Goal: Information Seeking & Learning: Learn about a topic

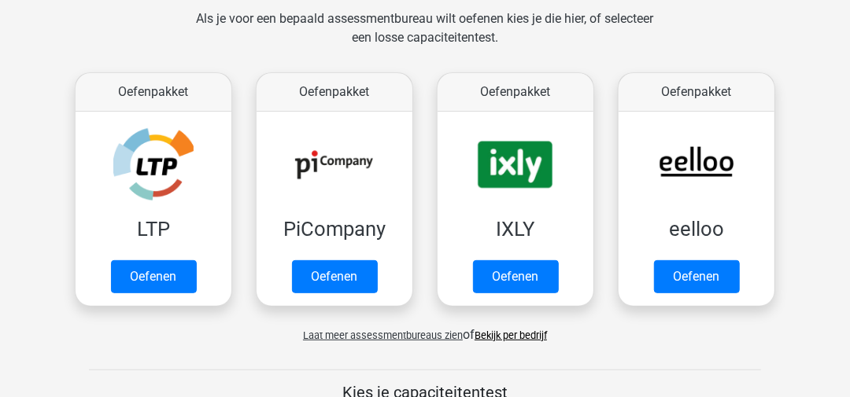
scroll to position [315, 0]
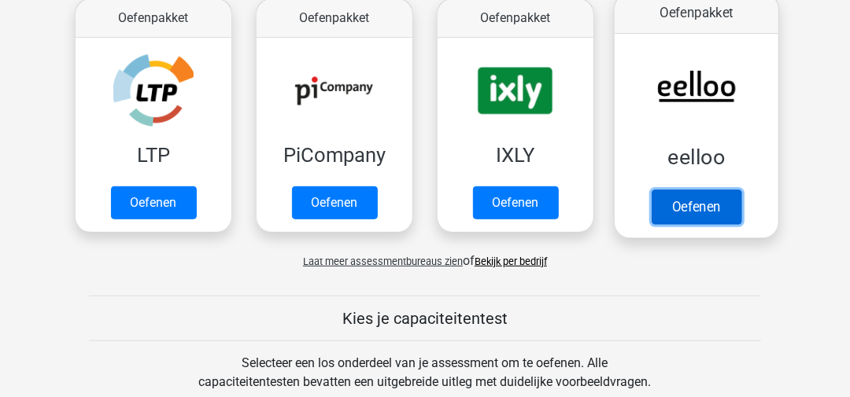
click at [720, 201] on link "Oefenen" at bounding box center [697, 207] width 90 height 35
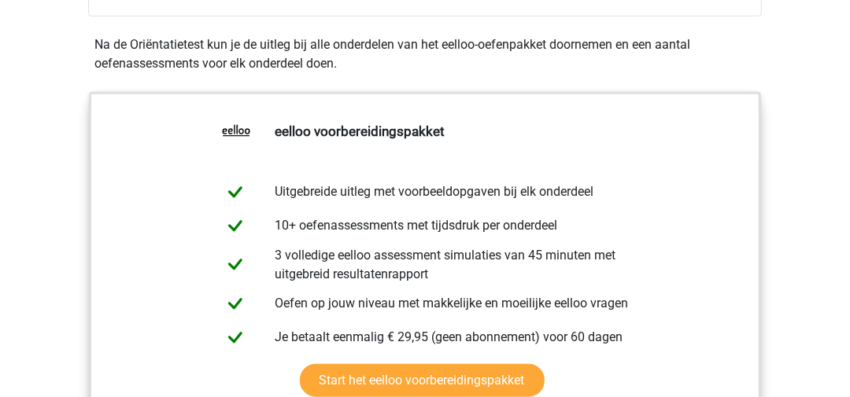
scroll to position [472, 0]
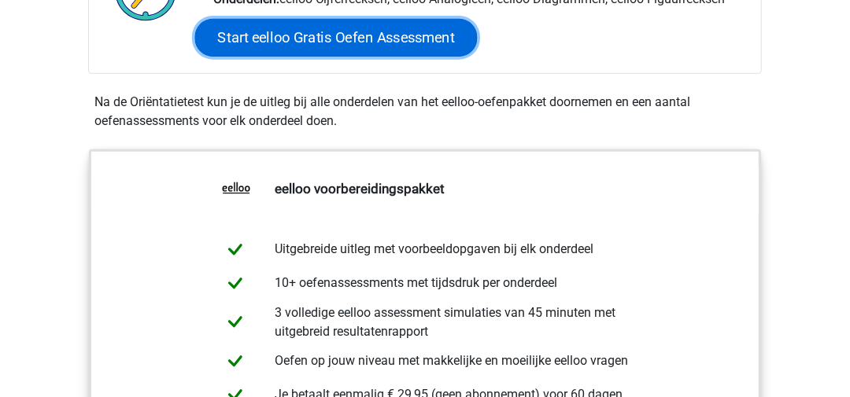
click at [342, 40] on link "Start eelloo Gratis Oefen Assessment" at bounding box center [336, 38] width 283 height 38
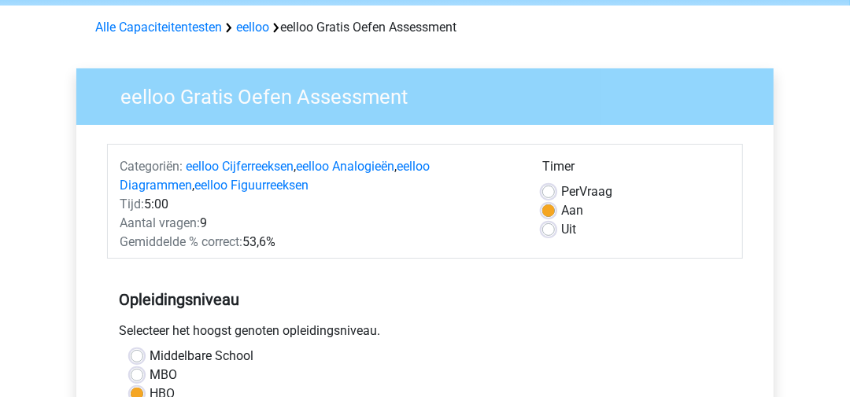
scroll to position [79, 0]
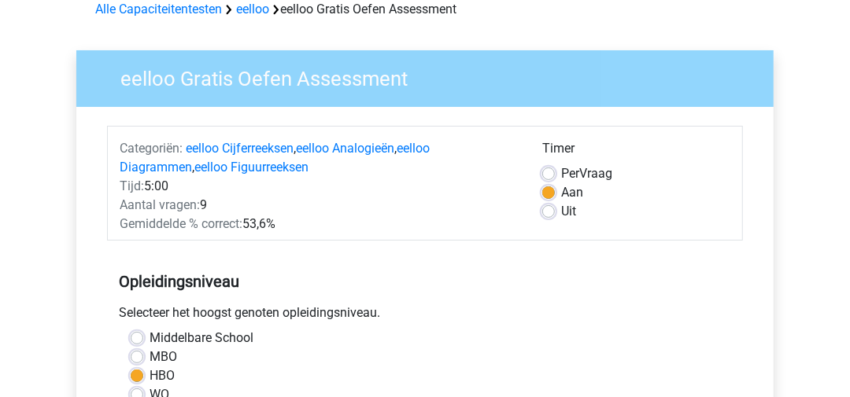
click at [561, 210] on label "Uit" at bounding box center [568, 211] width 15 height 19
click at [552, 210] on input "Uit" at bounding box center [548, 210] width 13 height 16
radio input "true"
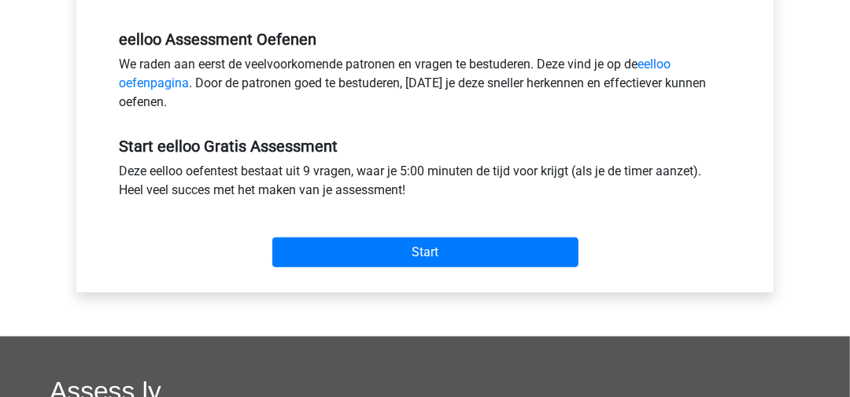
scroll to position [630, 0]
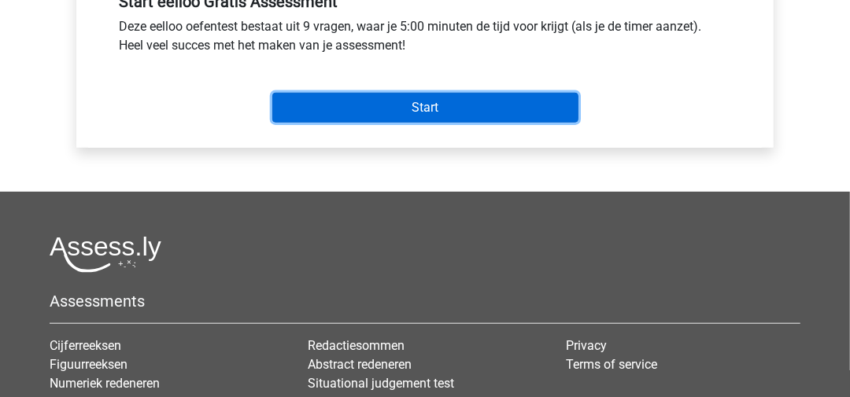
click at [379, 105] on input "Start" at bounding box center [425, 108] width 306 height 30
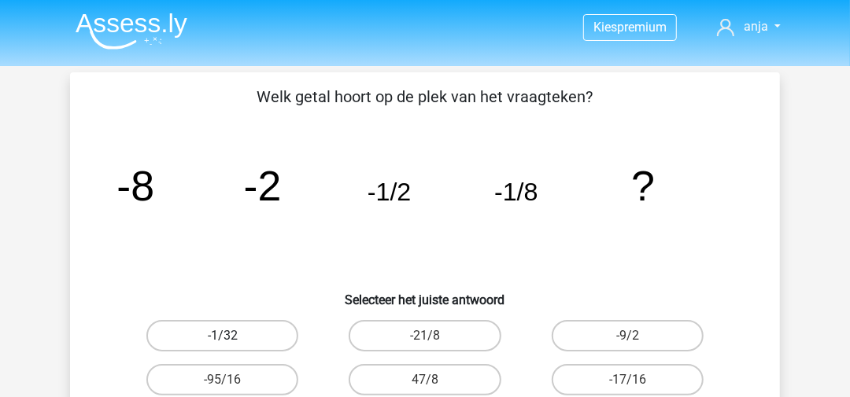
click at [268, 343] on label "-1/32" at bounding box center [222, 335] width 152 height 31
click at [233, 343] on input "-1/32" at bounding box center [228, 341] width 10 height 10
radio input "true"
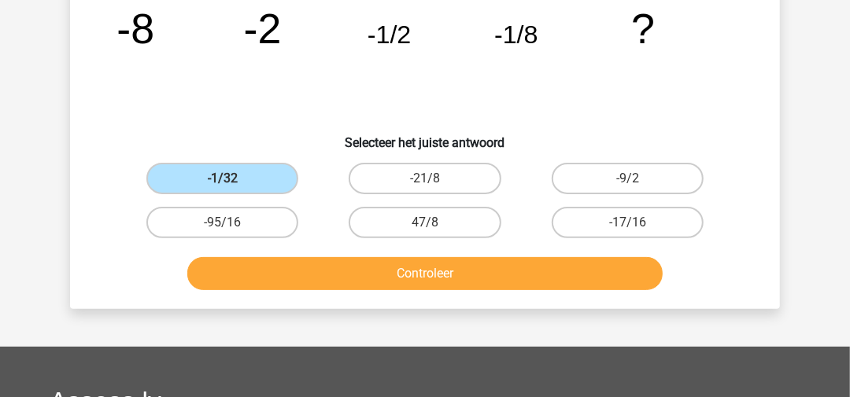
scroll to position [79, 0]
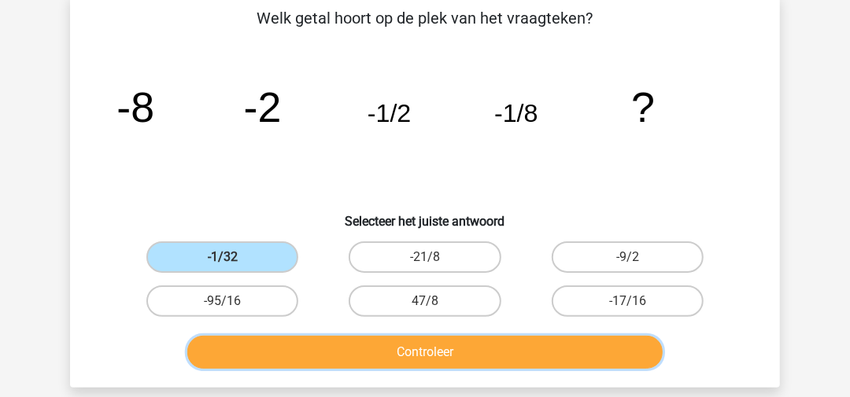
click at [552, 348] on button "Controleer" at bounding box center [425, 352] width 476 height 33
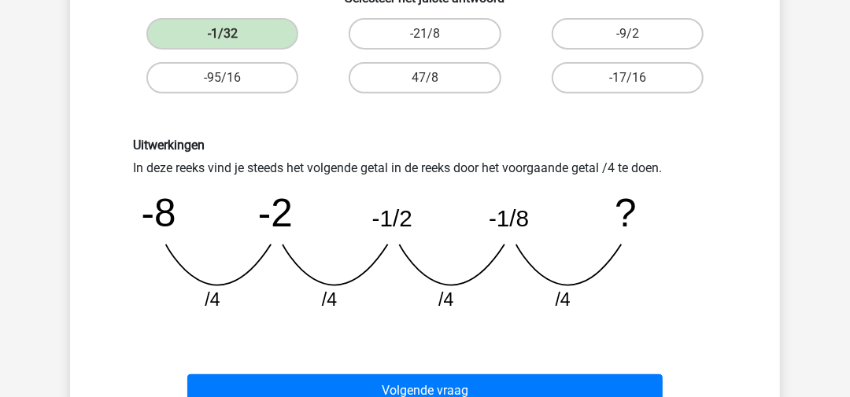
scroll to position [394, 0]
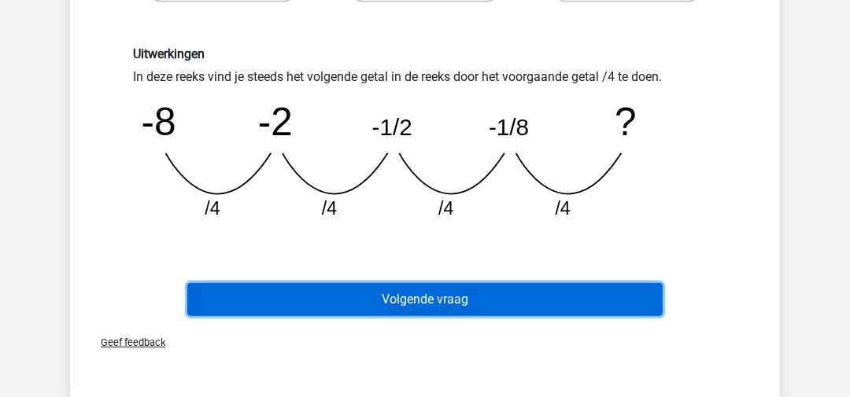
click at [523, 290] on button "Volgende vraag" at bounding box center [425, 299] width 476 height 33
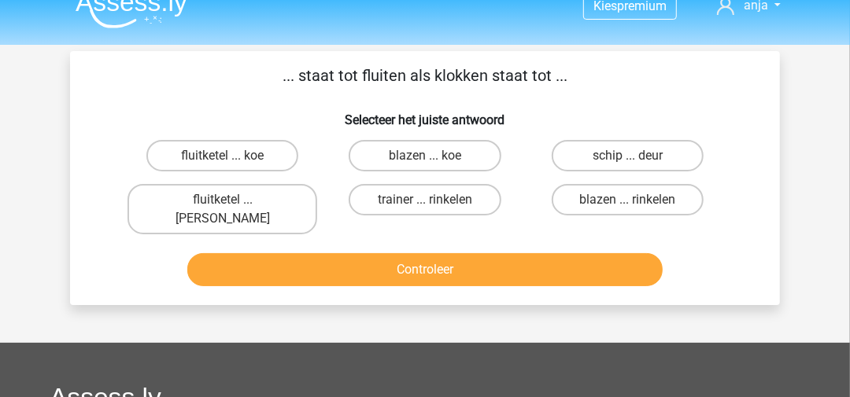
scroll to position [0, 0]
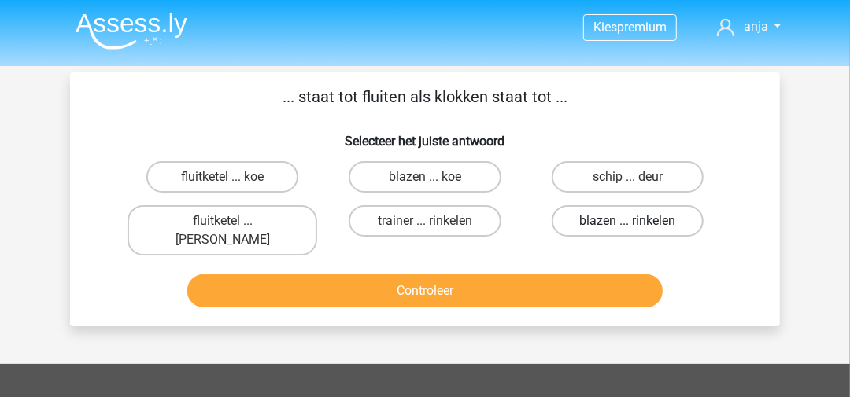
click at [594, 224] on label "blazen ... rinkelen" at bounding box center [628, 220] width 152 height 31
click at [627, 224] on input "blazen ... rinkelen" at bounding box center [632, 226] width 10 height 10
radio input "true"
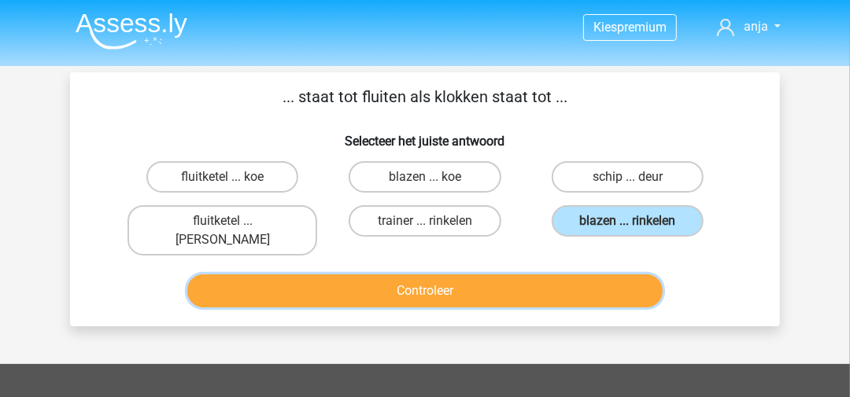
click at [559, 275] on button "Controleer" at bounding box center [425, 291] width 476 height 33
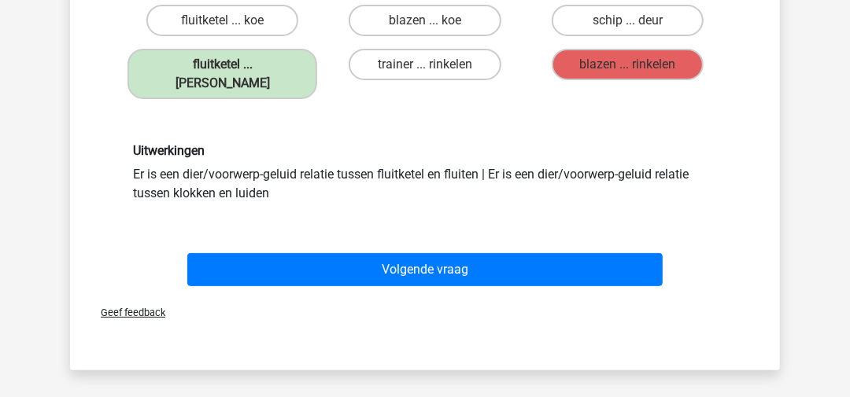
scroll to position [157, 0]
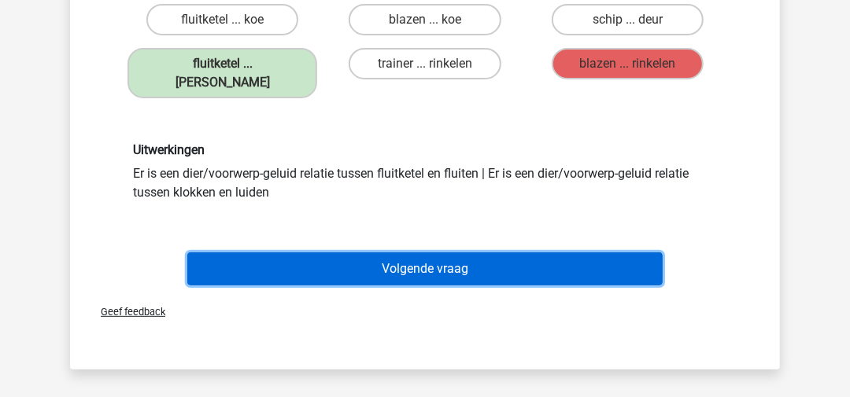
click at [530, 254] on button "Volgende vraag" at bounding box center [425, 269] width 476 height 33
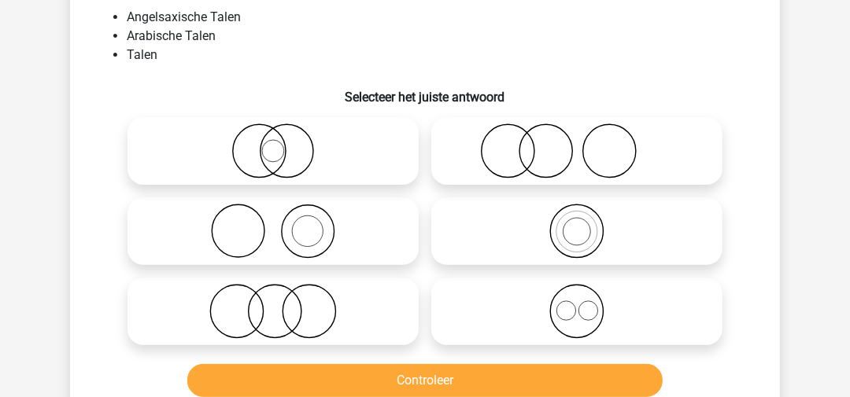
scroll to position [72, 0]
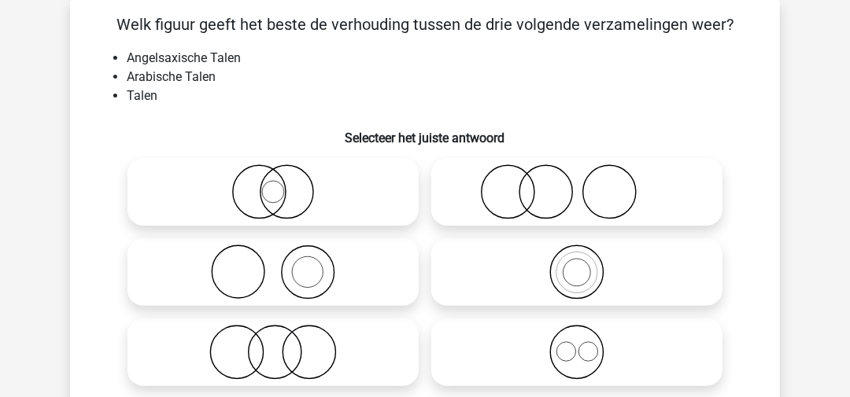
click at [579, 262] on input "radio" at bounding box center [582, 259] width 10 height 10
radio input "true"
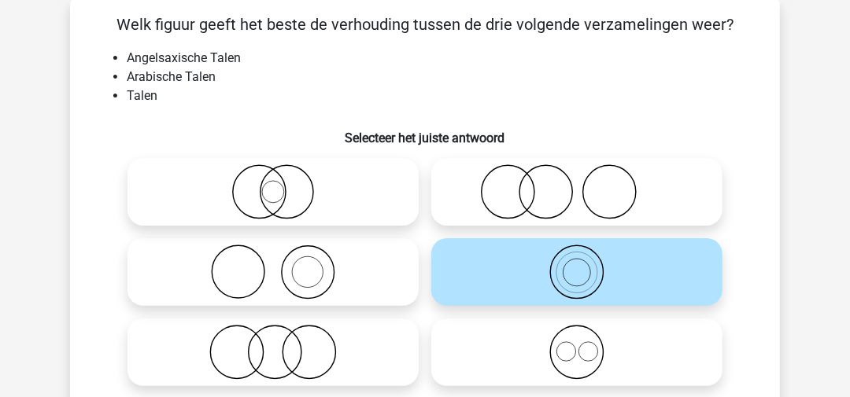
scroll to position [230, 0]
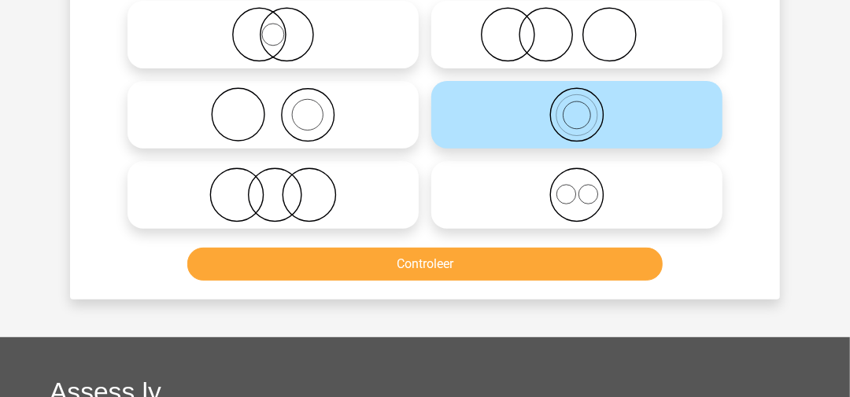
click at [589, 192] on icon at bounding box center [577, 195] width 279 height 55
click at [587, 187] on input "radio" at bounding box center [582, 182] width 10 height 10
radio input "true"
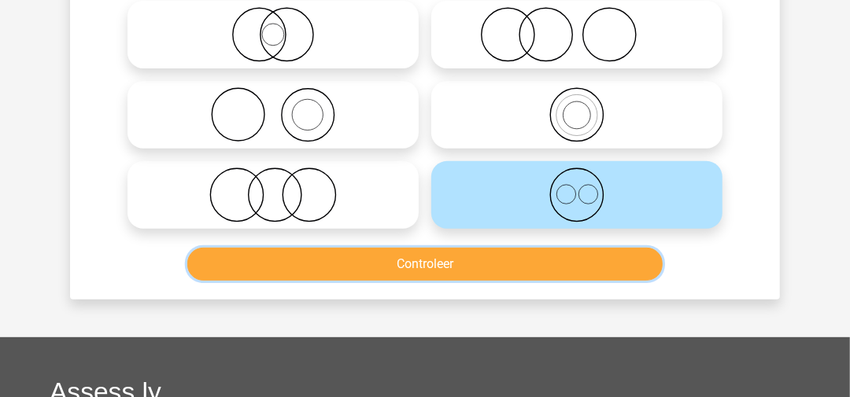
click at [569, 261] on button "Controleer" at bounding box center [425, 264] width 476 height 33
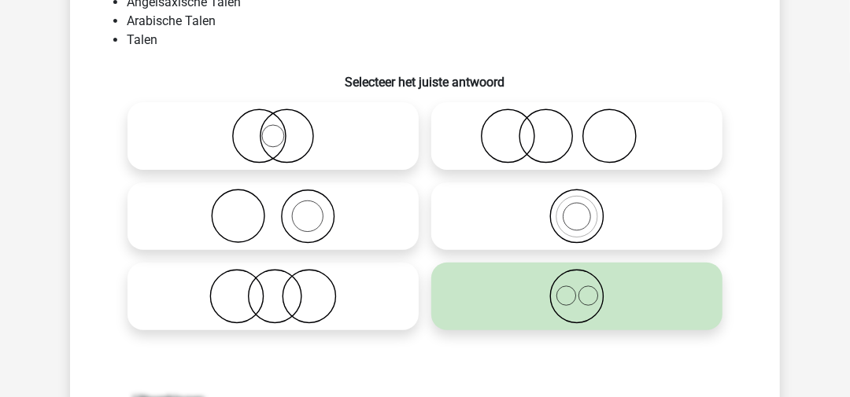
scroll to position [72, 0]
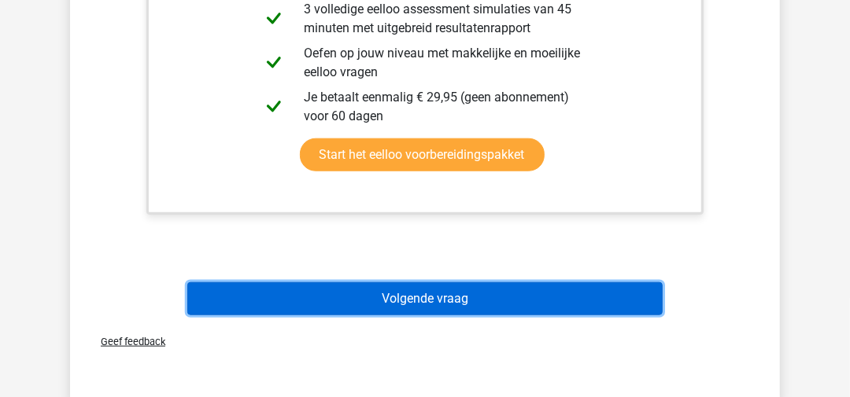
click at [508, 289] on button "Volgende vraag" at bounding box center [425, 299] width 476 height 33
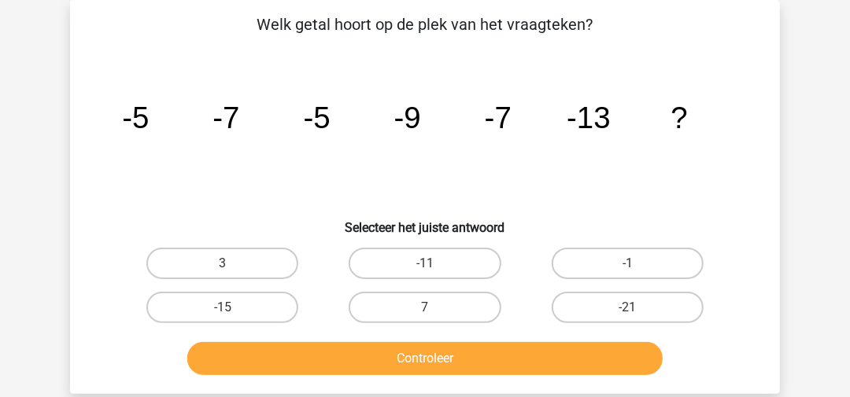
click at [223, 316] on input "-15" at bounding box center [228, 313] width 10 height 10
radio input "true"
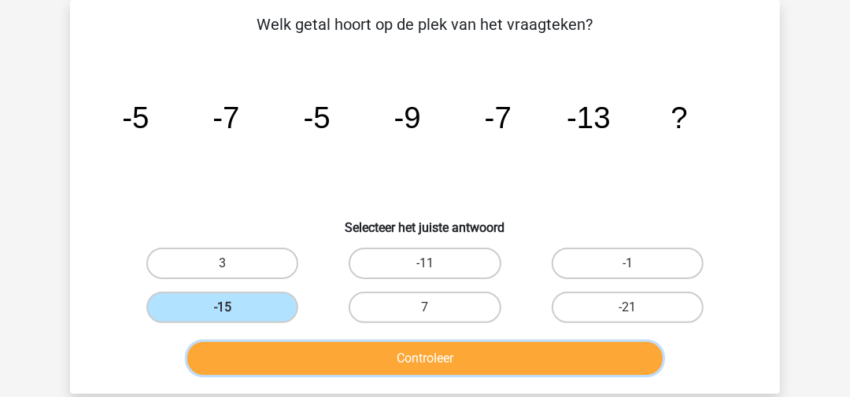
click at [348, 352] on button "Controleer" at bounding box center [425, 358] width 476 height 33
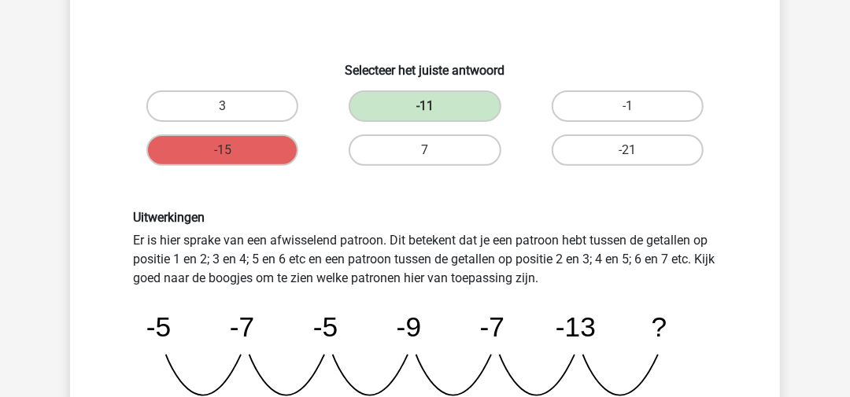
scroll to position [387, 0]
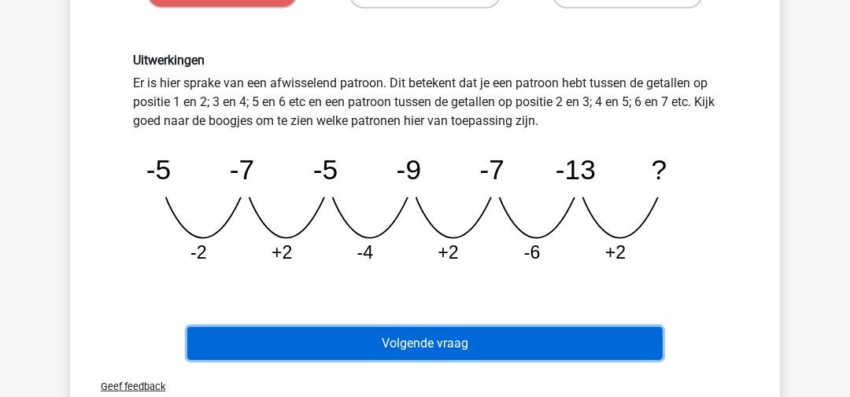
click at [622, 344] on button "Volgende vraag" at bounding box center [425, 343] width 476 height 33
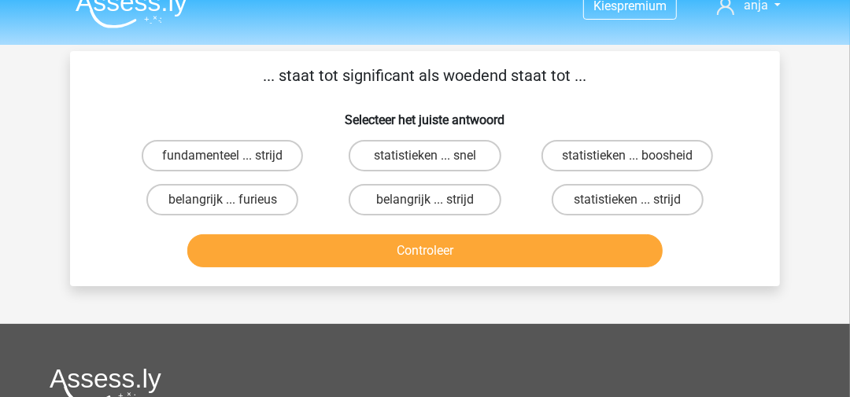
scroll to position [0, 0]
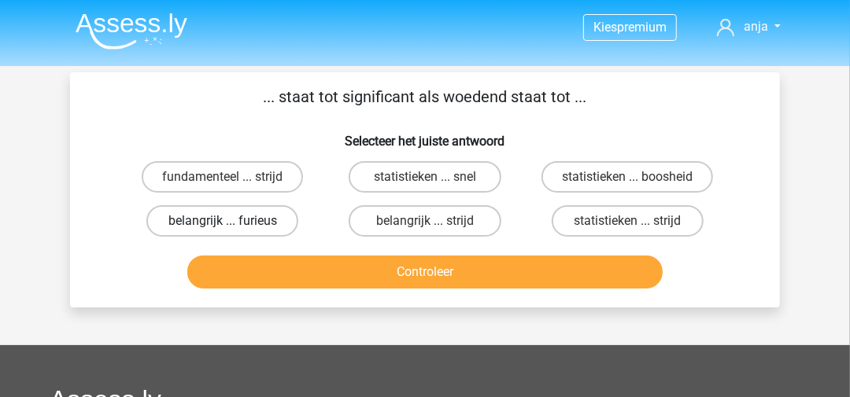
click at [258, 220] on label "belangrijk ... furieus" at bounding box center [222, 220] width 152 height 31
click at [233, 221] on input "belangrijk ... furieus" at bounding box center [228, 226] width 10 height 10
radio input "true"
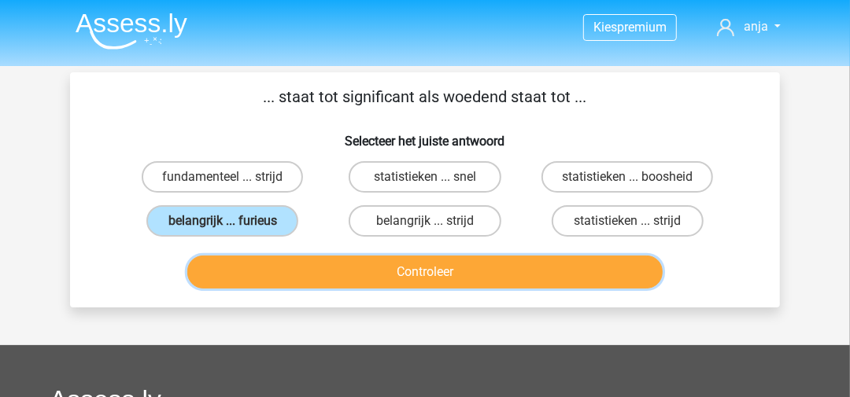
click at [401, 268] on button "Controleer" at bounding box center [425, 272] width 476 height 33
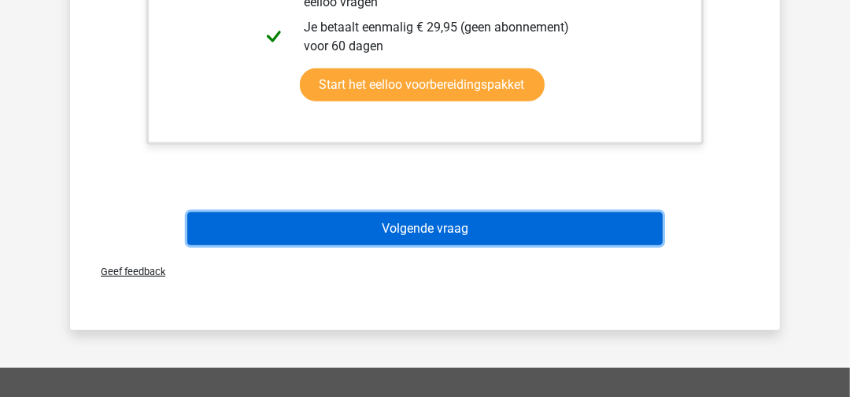
click at [445, 228] on button "Volgende vraag" at bounding box center [425, 229] width 476 height 33
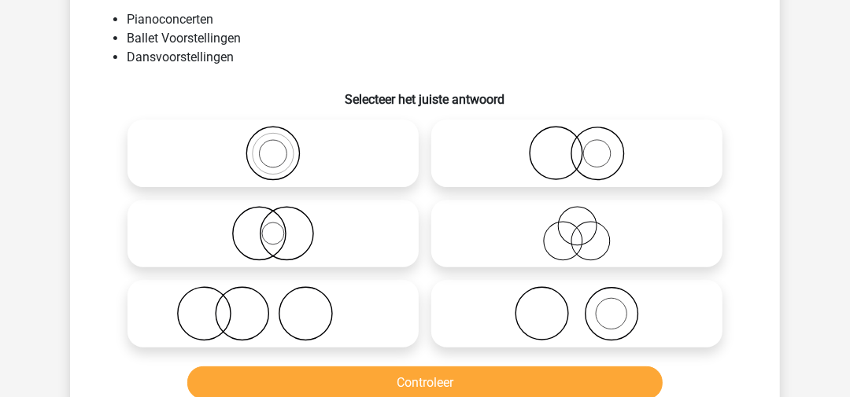
scroll to position [72, 0]
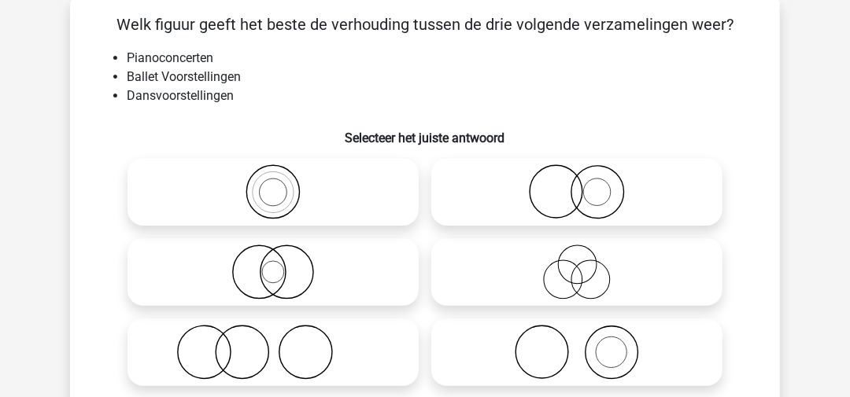
click at [642, 346] on icon at bounding box center [577, 352] width 279 height 55
click at [587, 345] on input "radio" at bounding box center [582, 340] width 10 height 10
radio input "true"
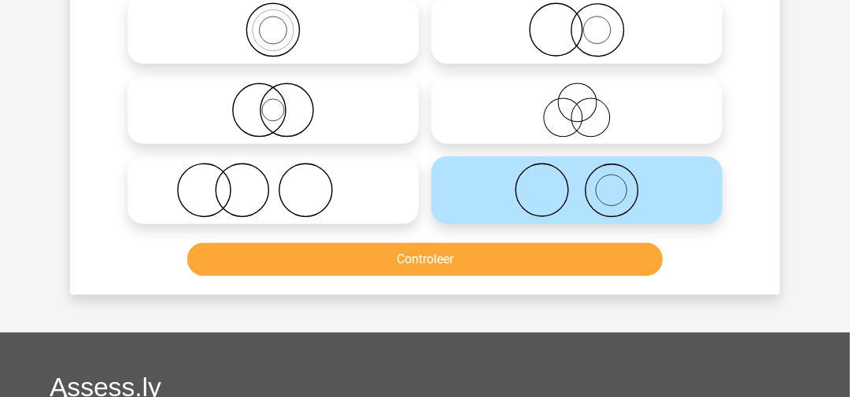
scroll to position [308, 0]
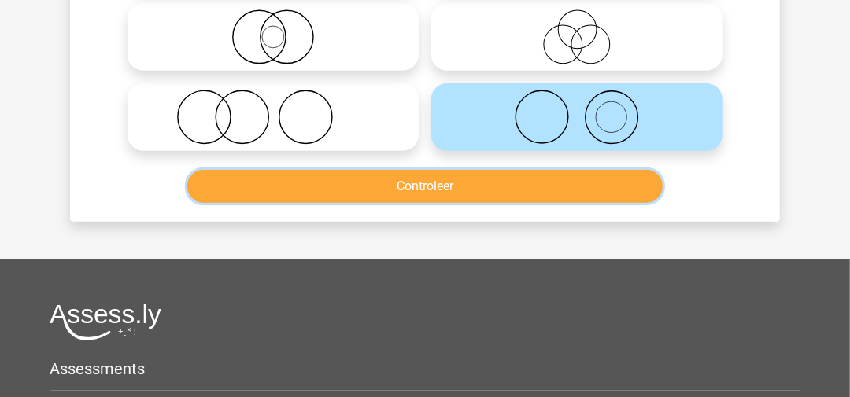
click at [462, 181] on button "Controleer" at bounding box center [425, 186] width 476 height 33
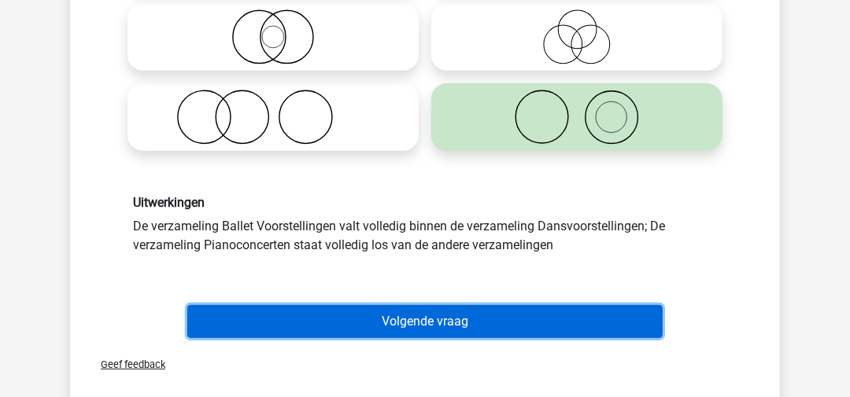
click at [460, 322] on button "Volgende vraag" at bounding box center [425, 321] width 476 height 33
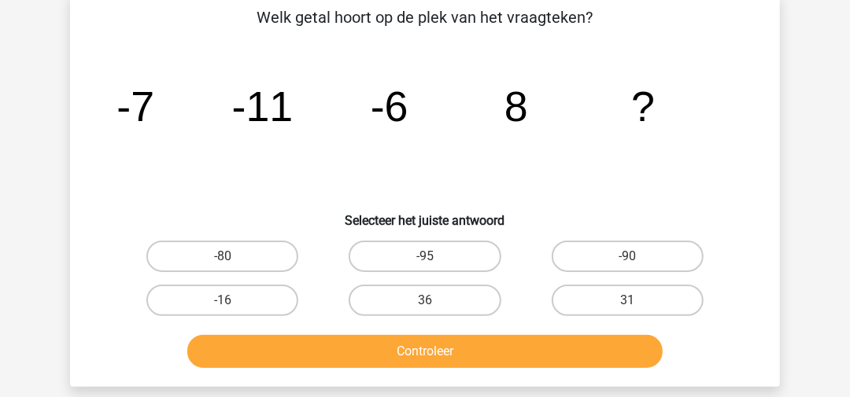
scroll to position [72, 0]
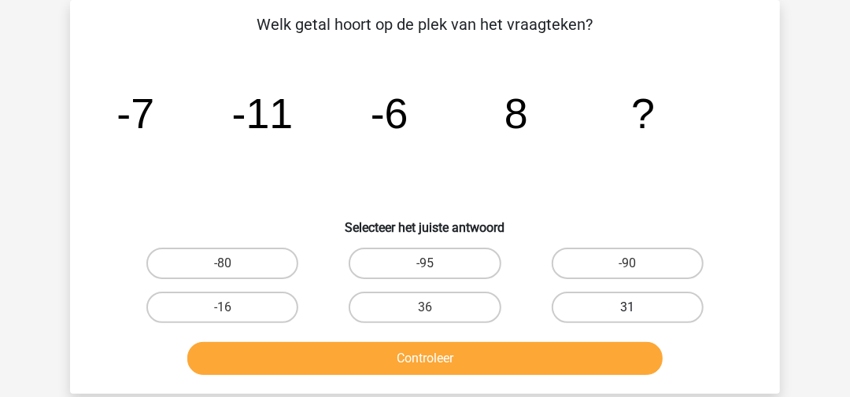
click at [619, 298] on label "31" at bounding box center [628, 307] width 152 height 31
click at [627, 308] on input "31" at bounding box center [632, 313] width 10 height 10
radio input "true"
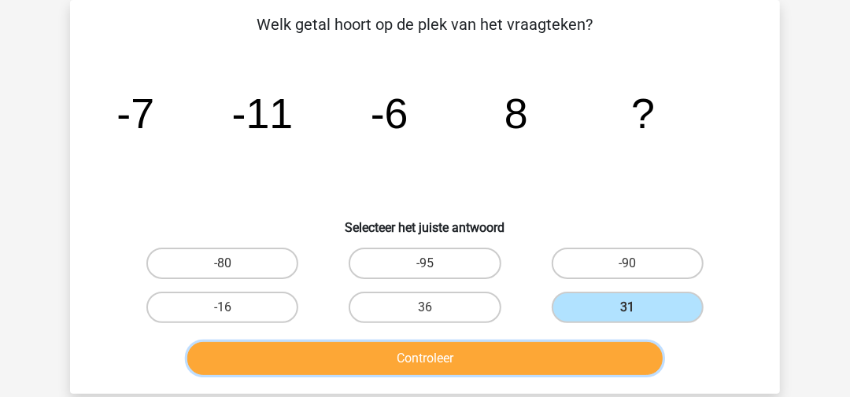
click at [576, 361] on button "Controleer" at bounding box center [425, 358] width 476 height 33
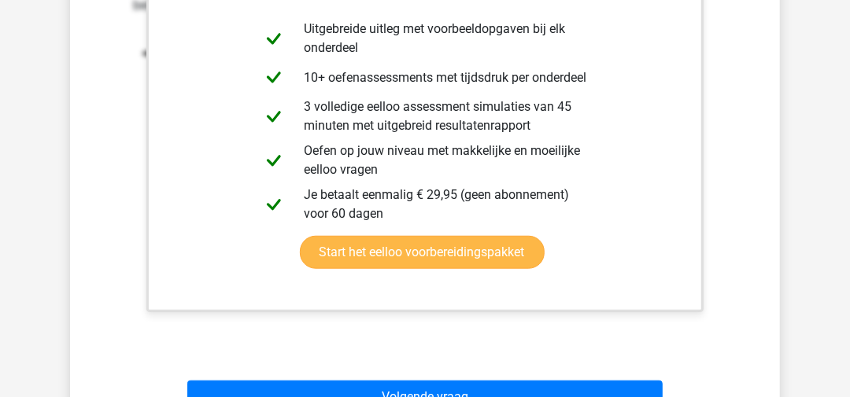
scroll to position [466, 0]
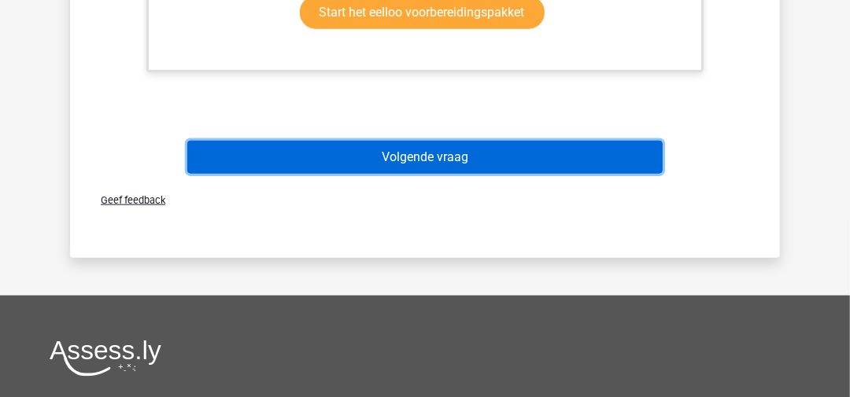
click at [401, 161] on button "Volgende vraag" at bounding box center [425, 157] width 476 height 33
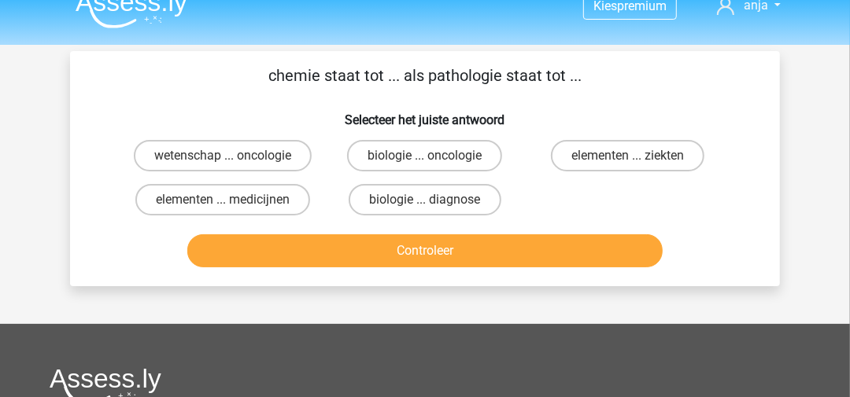
scroll to position [0, 0]
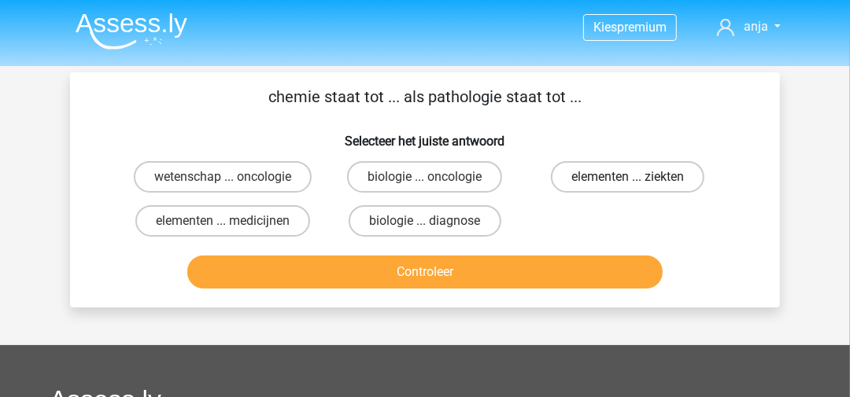
click at [570, 181] on label "elementen ... ziekten" at bounding box center [627, 176] width 153 height 31
click at [627, 181] on input "elementen ... ziekten" at bounding box center [632, 182] width 10 height 10
radio input "true"
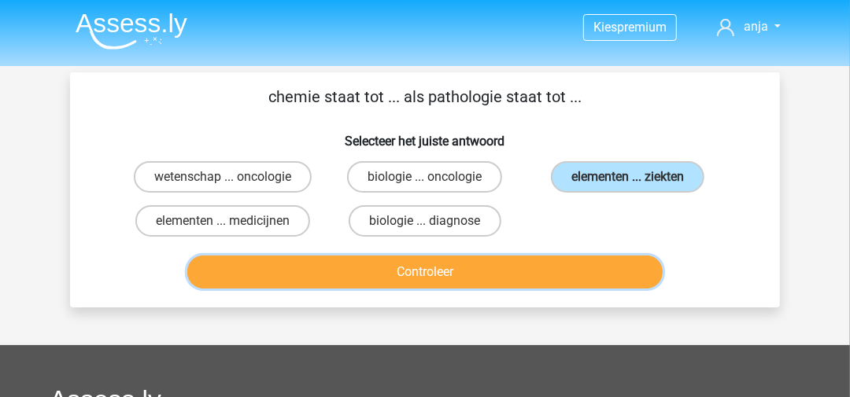
click at [556, 282] on button "Controleer" at bounding box center [425, 272] width 476 height 33
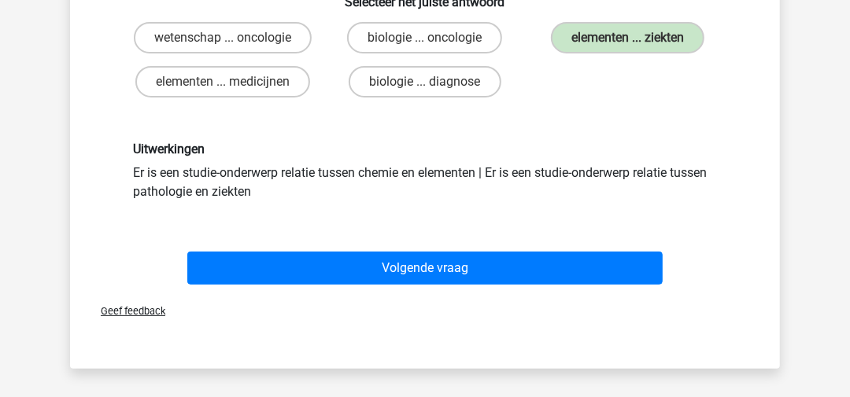
scroll to position [157, 0]
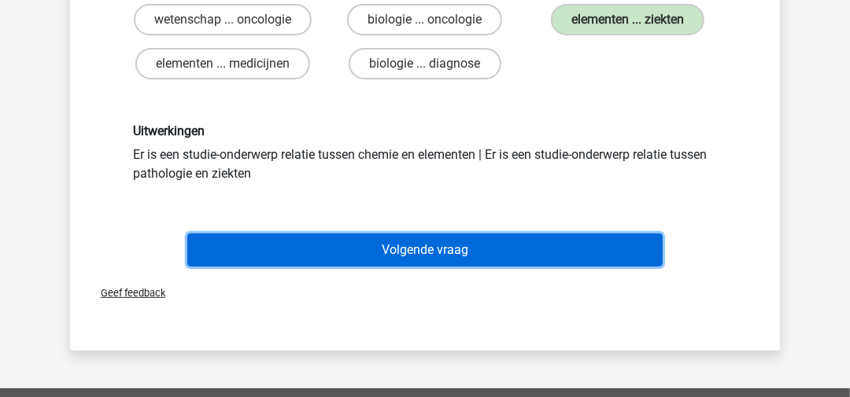
click at [491, 238] on button "Volgende vraag" at bounding box center [425, 250] width 476 height 33
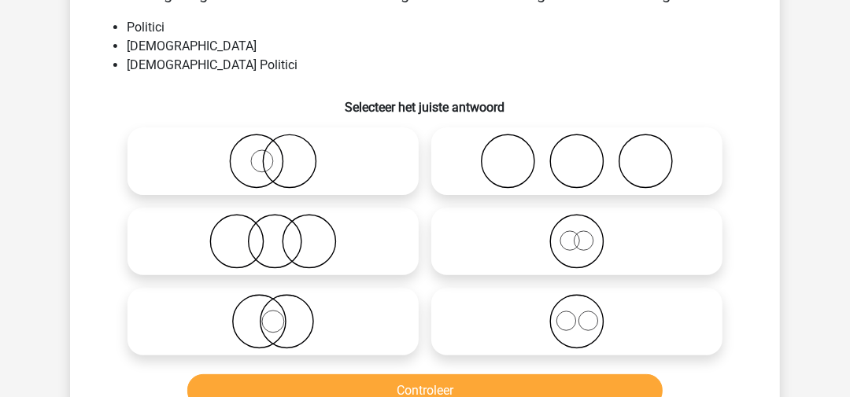
scroll to position [72, 0]
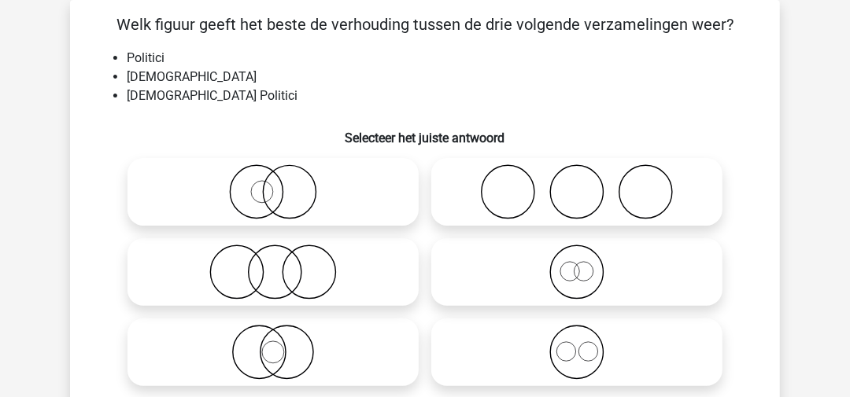
click at [337, 330] on icon at bounding box center [273, 352] width 279 height 55
click at [283, 335] on input "radio" at bounding box center [278, 340] width 10 height 10
radio input "true"
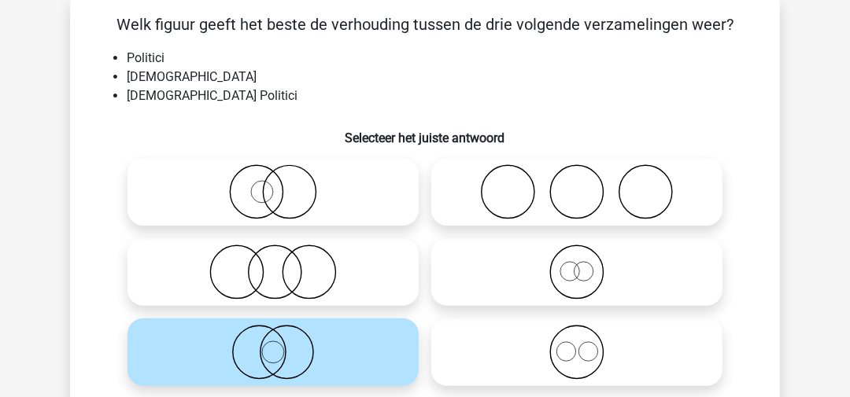
scroll to position [151, 0]
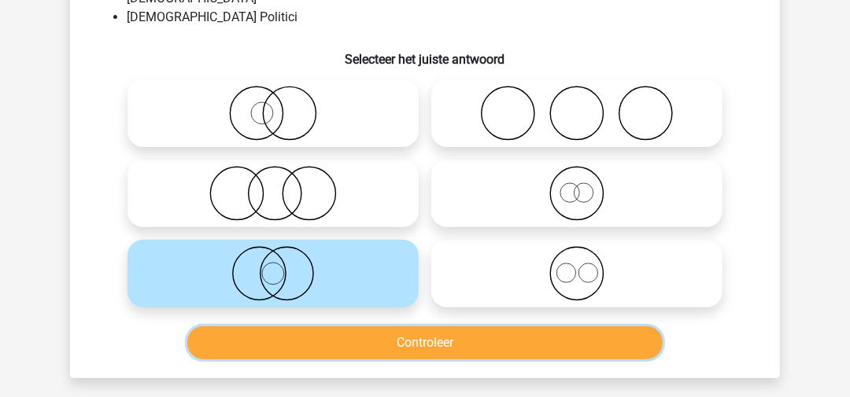
click at [402, 348] on button "Controleer" at bounding box center [425, 343] width 476 height 33
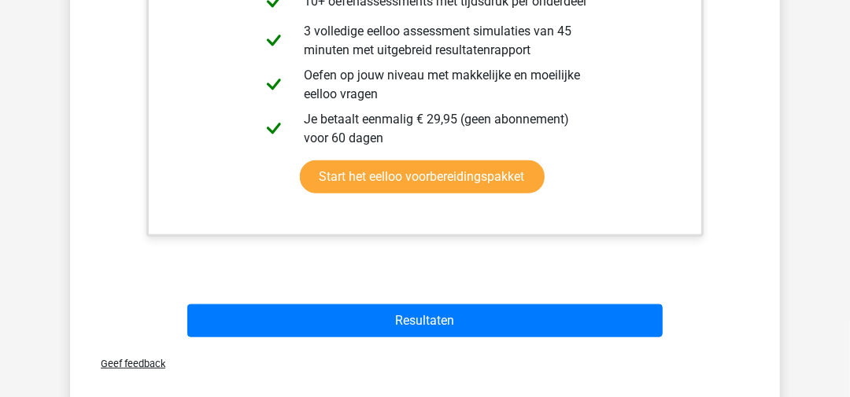
scroll to position [702, 0]
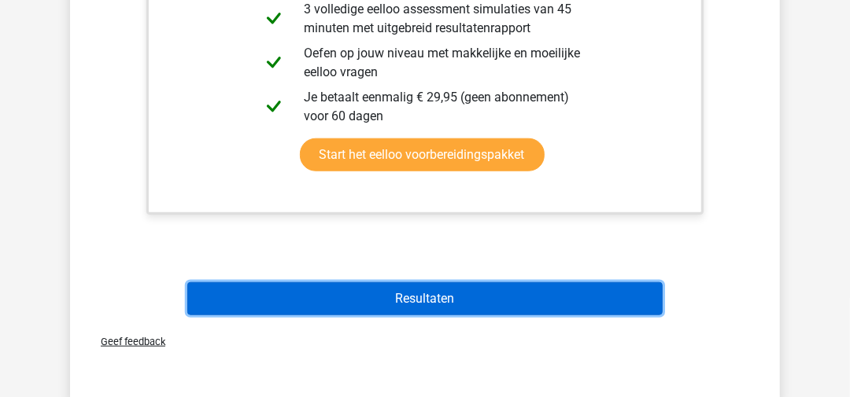
click at [404, 309] on button "Resultaten" at bounding box center [425, 299] width 476 height 33
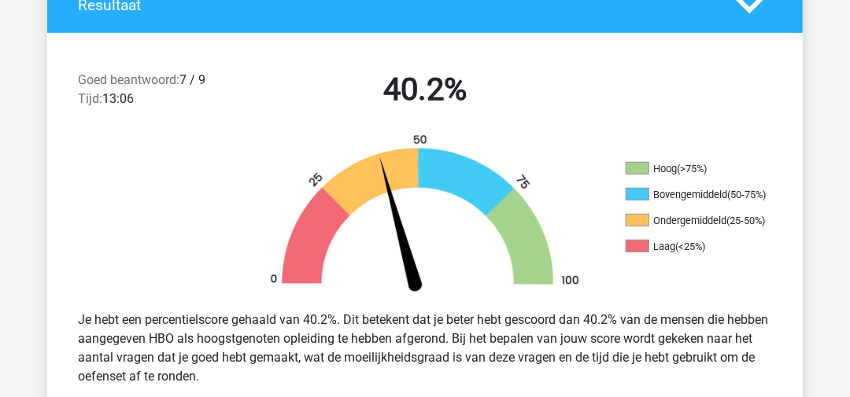
scroll to position [394, 0]
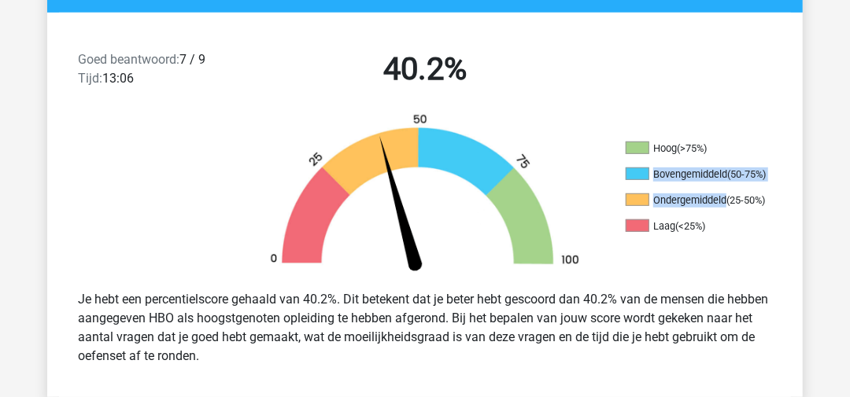
drag, startPoint x: 726, startPoint y: 198, endPoint x: 633, endPoint y: 180, distance: 94.5
click at [633, 180] on ul "Hoog (>75%) Bovengemiddeld (50-75%) Ondergemiddeld (25-50%) Laag (<25%)" at bounding box center [704, 194] width 157 height 104
drag, startPoint x: 633, startPoint y: 180, endPoint x: 739, endPoint y: 227, distance: 116.0
click at [739, 227] on li "Laag (<25%)" at bounding box center [704, 227] width 157 height 14
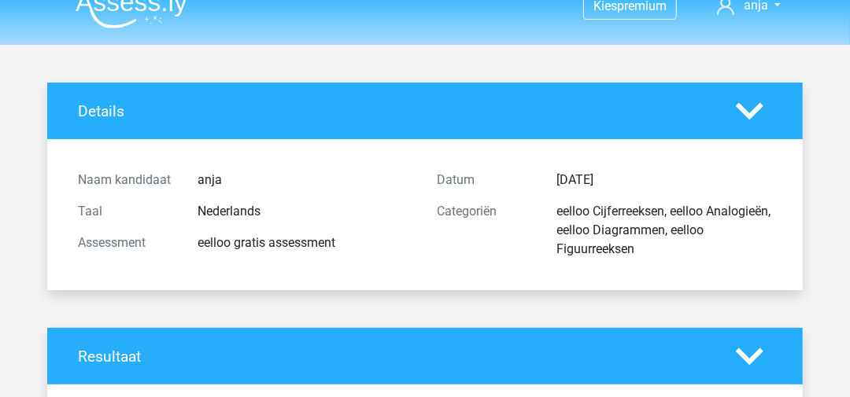
scroll to position [0, 0]
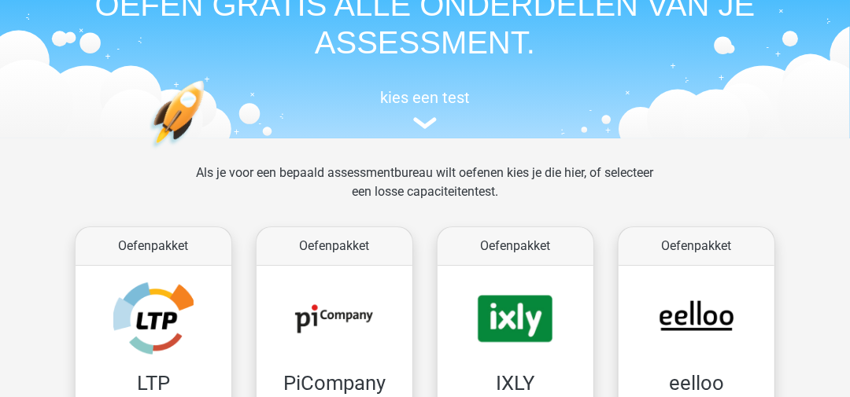
scroll to position [157, 0]
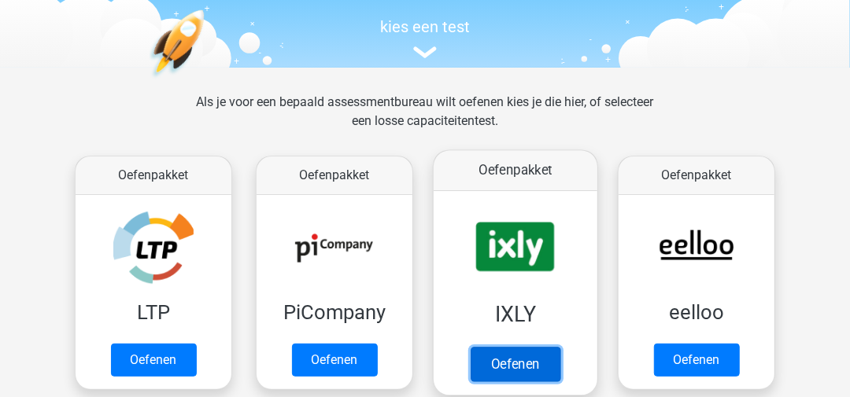
click at [471, 364] on link "Oefenen" at bounding box center [516, 364] width 90 height 35
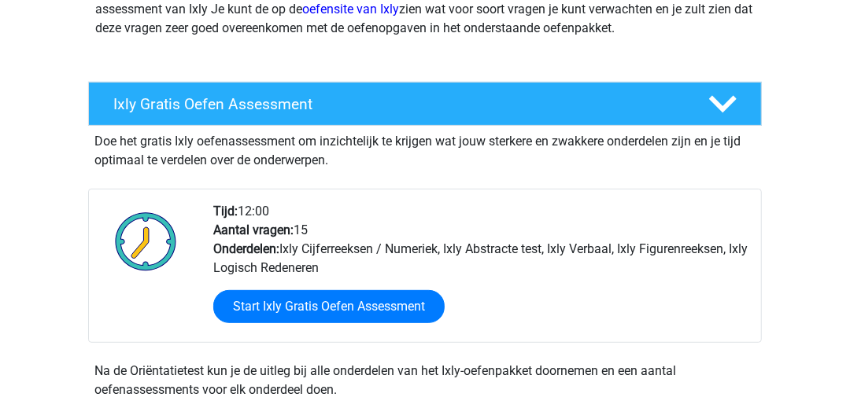
scroll to position [235, 0]
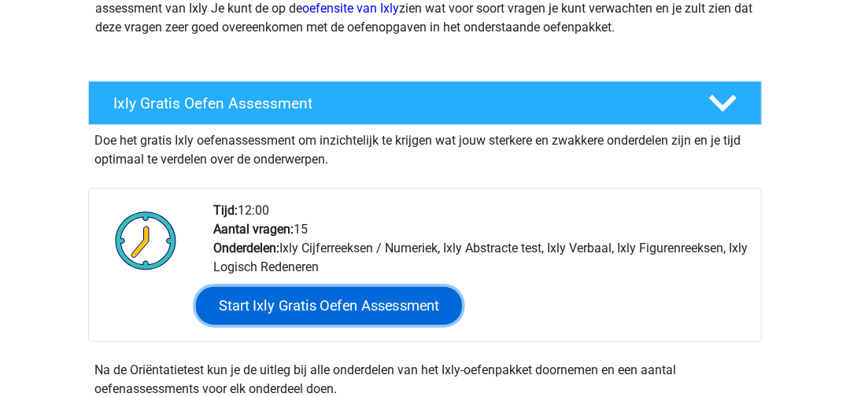
click at [360, 314] on link "Start Ixly Gratis Oefen Assessment" at bounding box center [329, 306] width 266 height 38
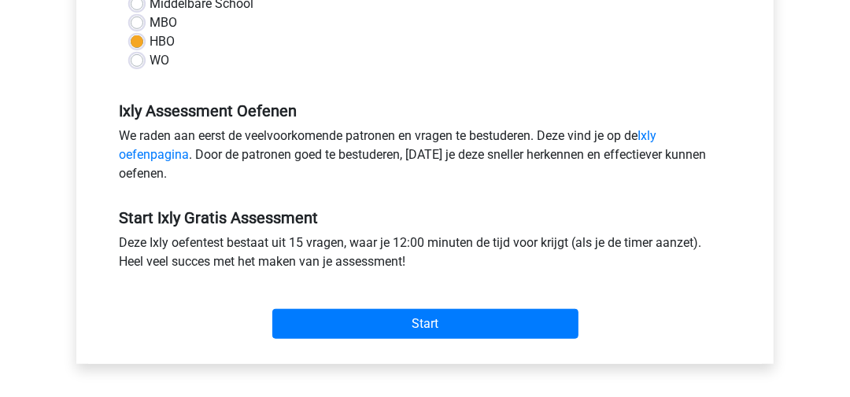
scroll to position [472, 0]
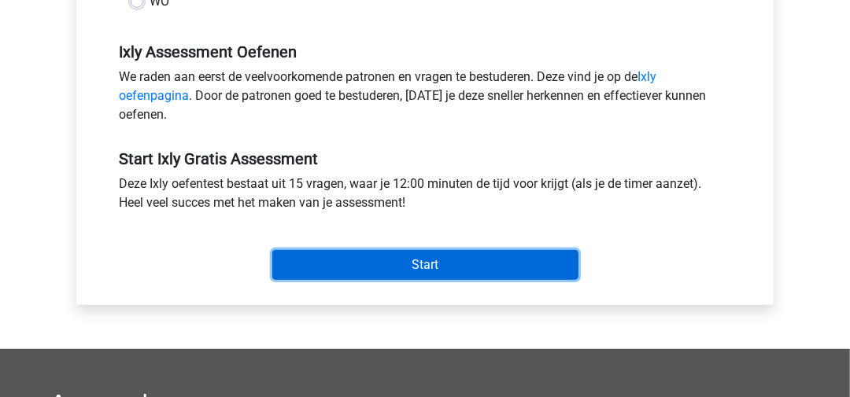
click at [404, 268] on input "Start" at bounding box center [425, 265] width 306 height 30
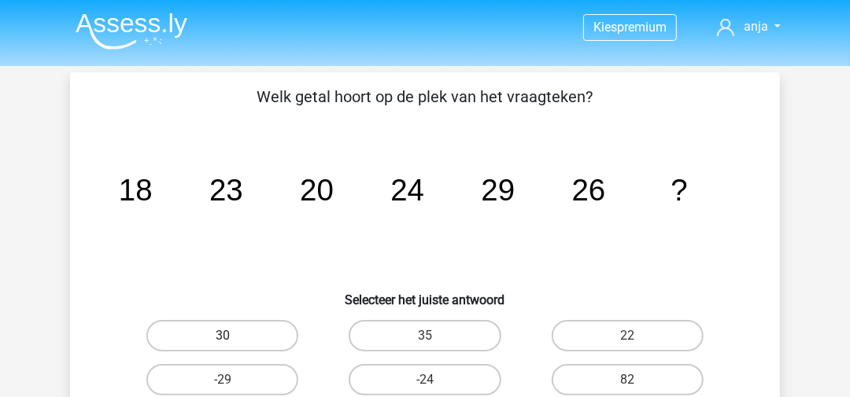
click at [284, 335] on label "30" at bounding box center [222, 335] width 152 height 31
click at [233, 336] on input "30" at bounding box center [228, 341] width 10 height 10
radio input "true"
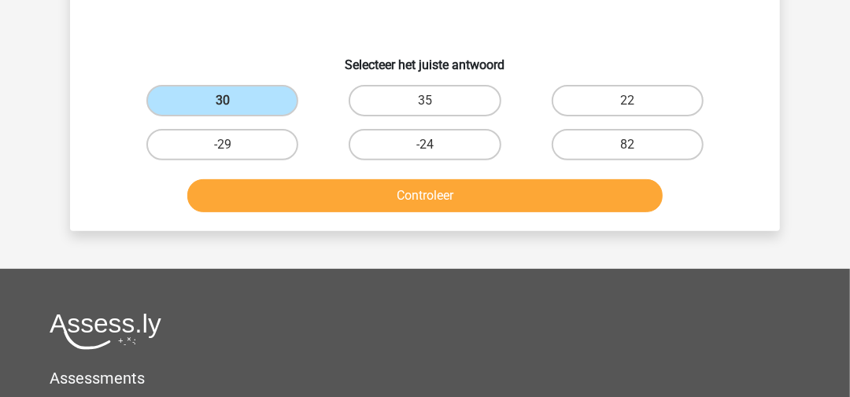
scroll to position [235, 0]
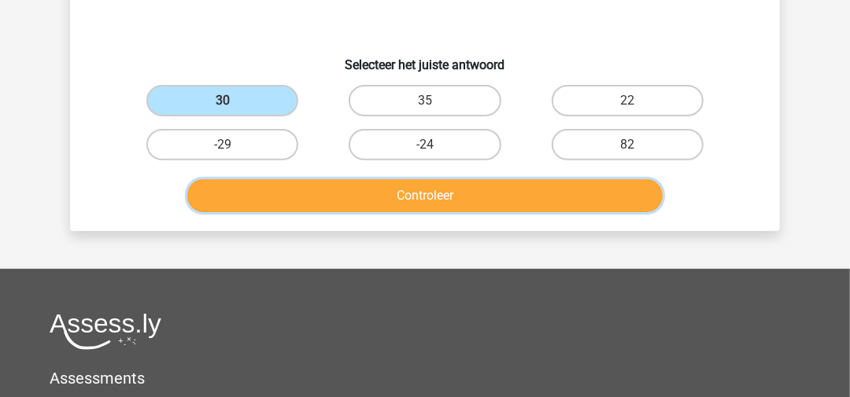
click at [397, 201] on button "Controleer" at bounding box center [425, 195] width 476 height 33
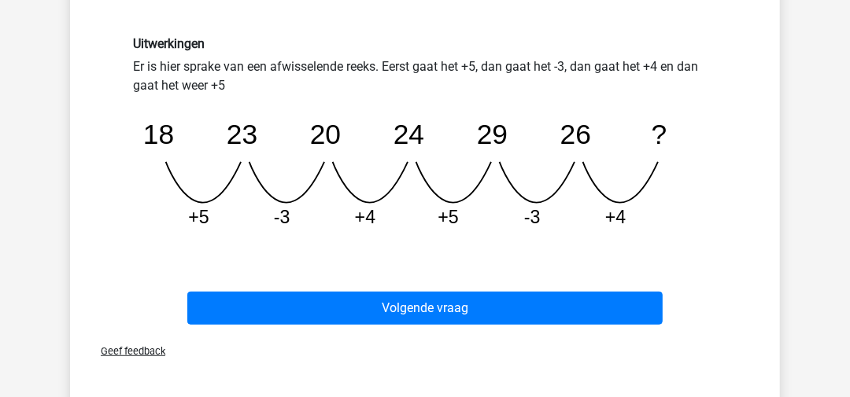
scroll to position [472, 0]
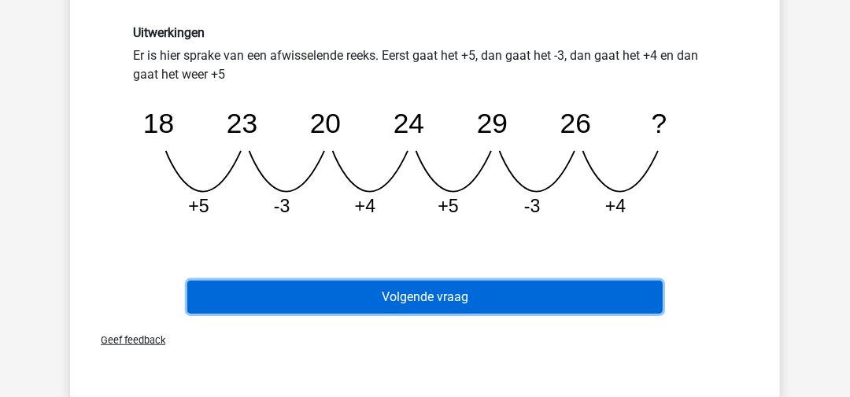
scroll to position [394, 0]
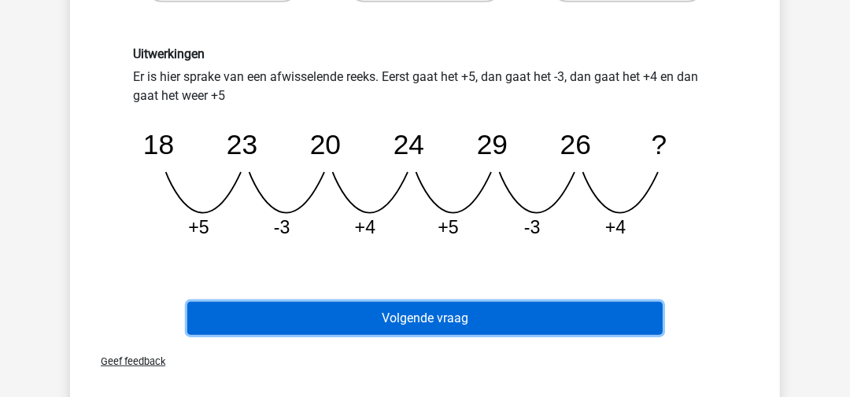
click at [489, 312] on button "Volgende vraag" at bounding box center [425, 318] width 476 height 33
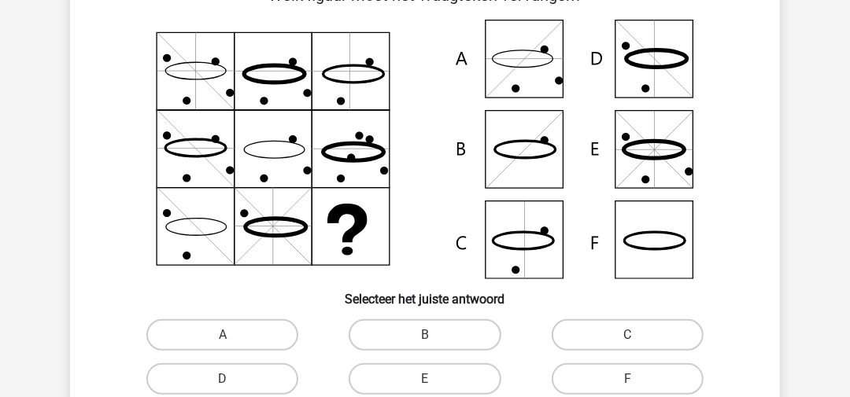
scroll to position [72, 0]
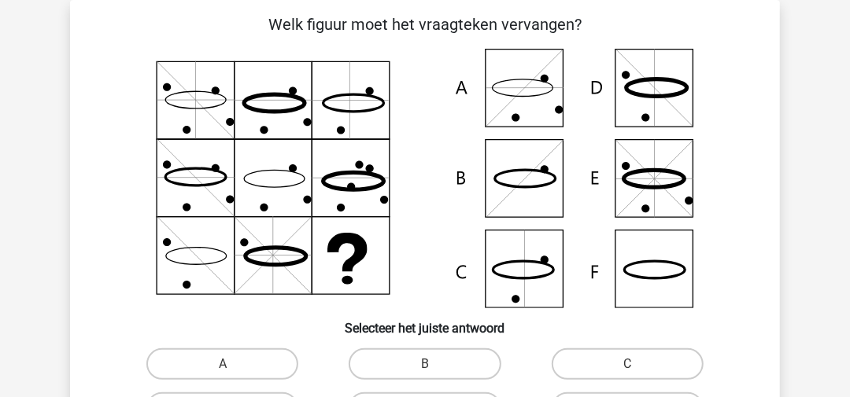
click at [660, 276] on icon at bounding box center [425, 179] width 634 height 260
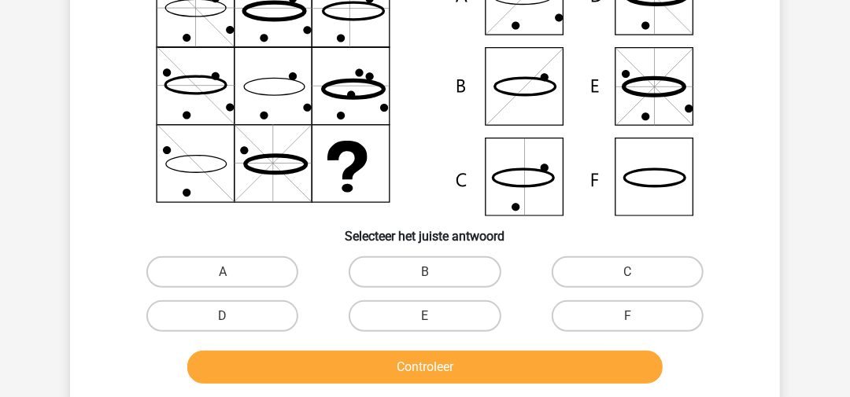
scroll to position [230, 0]
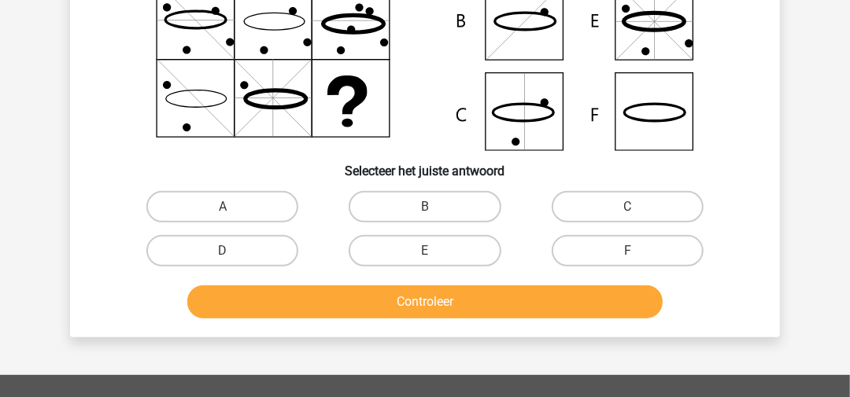
click at [627, 252] on input "F" at bounding box center [632, 256] width 10 height 10
radio input "true"
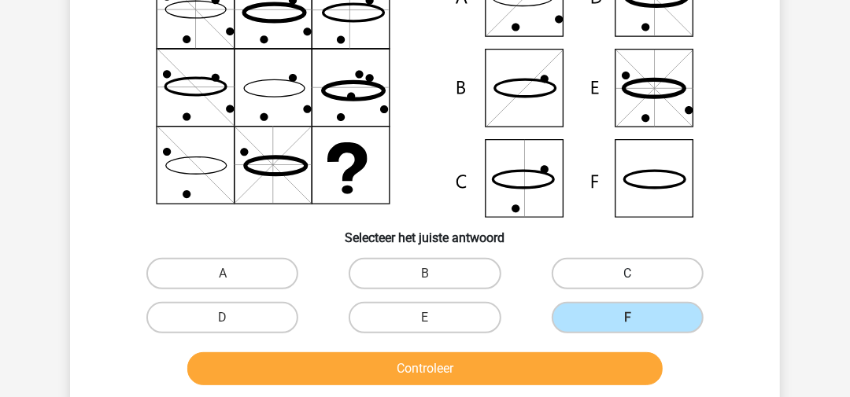
scroll to position [151, 0]
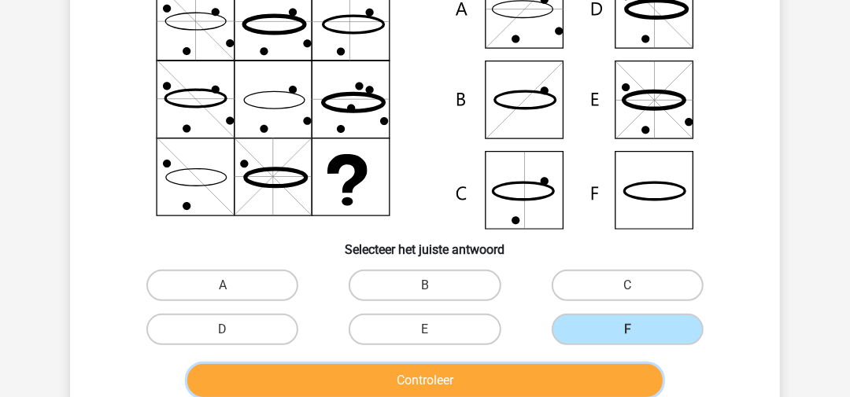
click at [411, 383] on button "Controleer" at bounding box center [425, 380] width 476 height 33
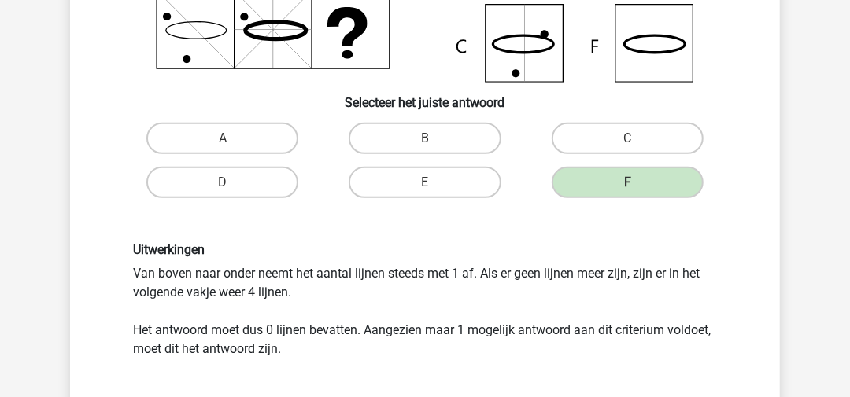
scroll to position [387, 0]
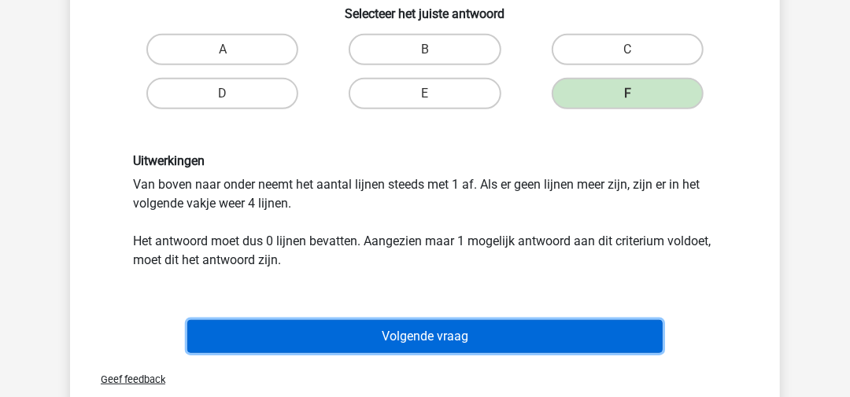
click at [422, 337] on button "Volgende vraag" at bounding box center [425, 336] width 476 height 33
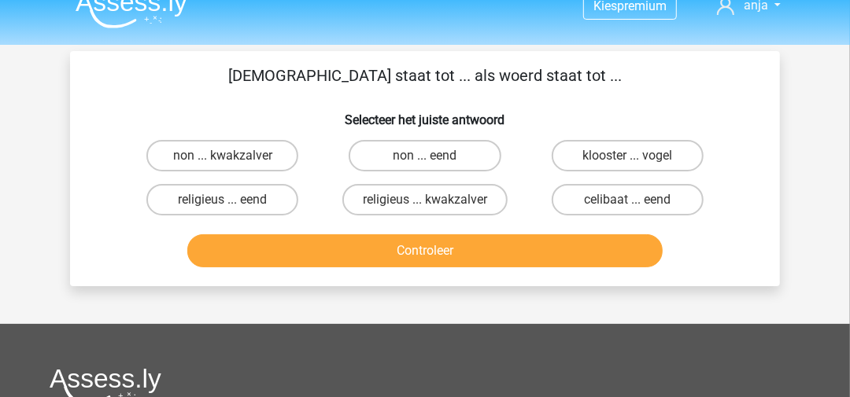
scroll to position [0, 0]
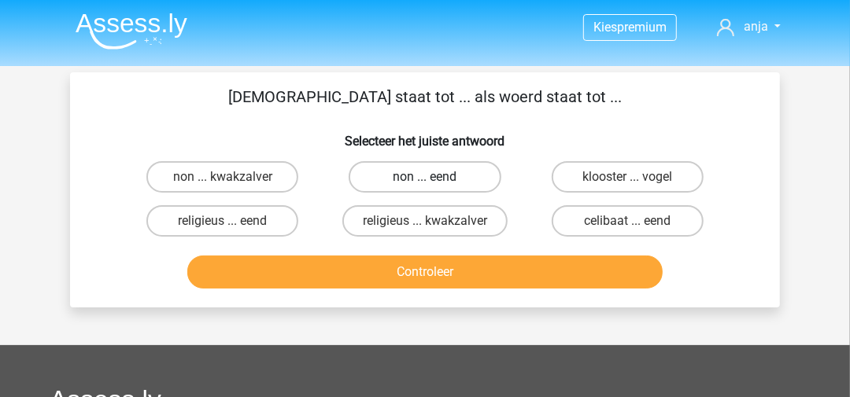
click at [420, 181] on label "non ... eend" at bounding box center [425, 176] width 152 height 31
click at [425, 181] on input "non ... eend" at bounding box center [430, 182] width 10 height 10
radio input "true"
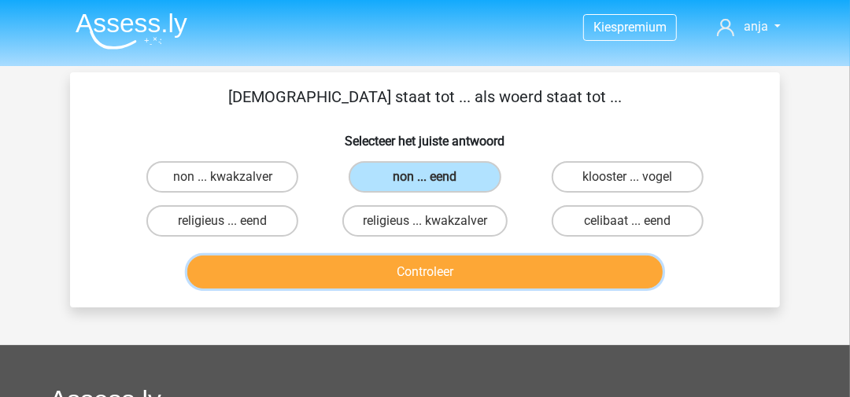
click at [412, 259] on button "Controleer" at bounding box center [425, 272] width 476 height 33
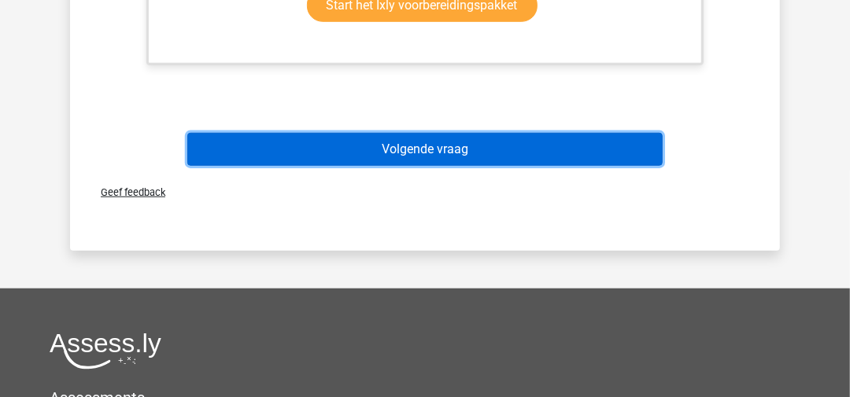
click at [475, 152] on button "Volgende vraag" at bounding box center [425, 149] width 476 height 33
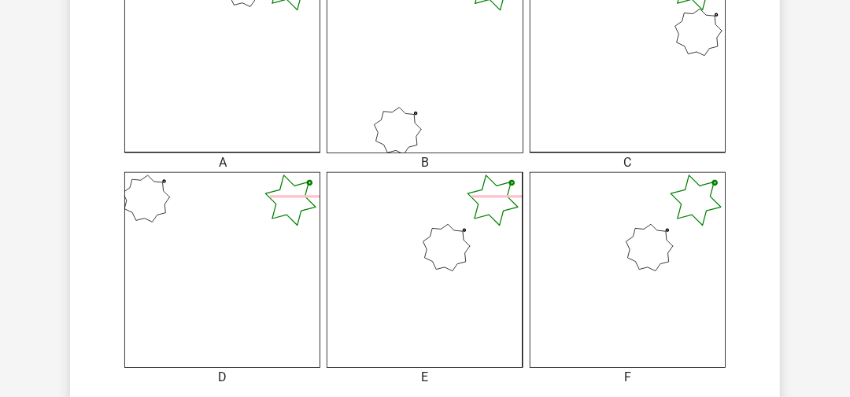
scroll to position [550, 0]
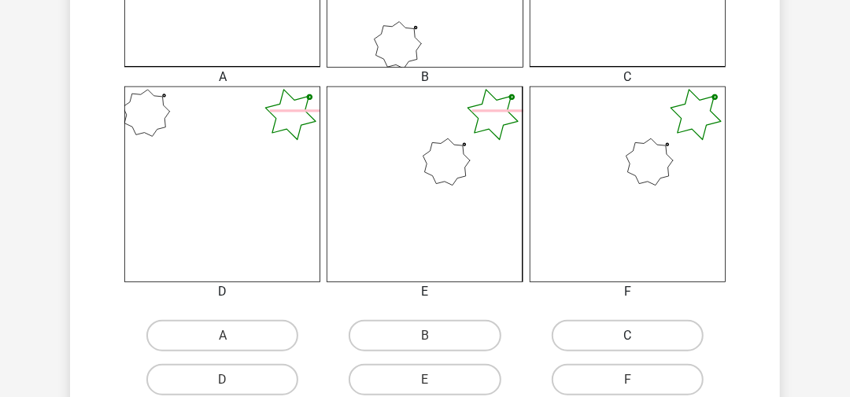
click at [674, 326] on label "C" at bounding box center [628, 335] width 152 height 31
click at [638, 336] on input "C" at bounding box center [632, 341] width 10 height 10
radio input "true"
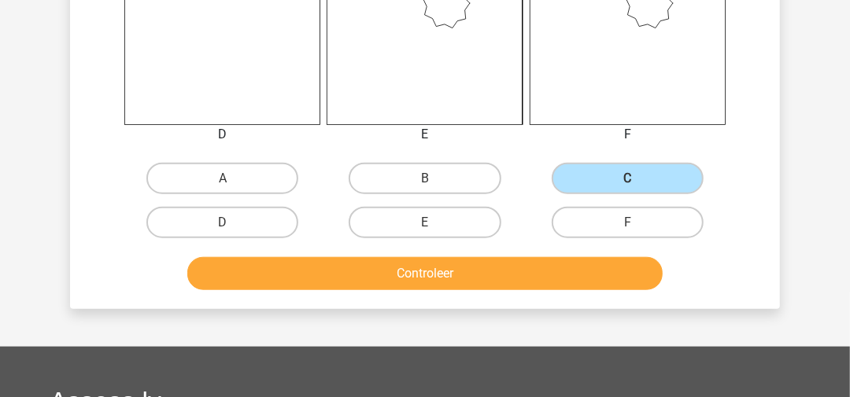
scroll to position [708, 0]
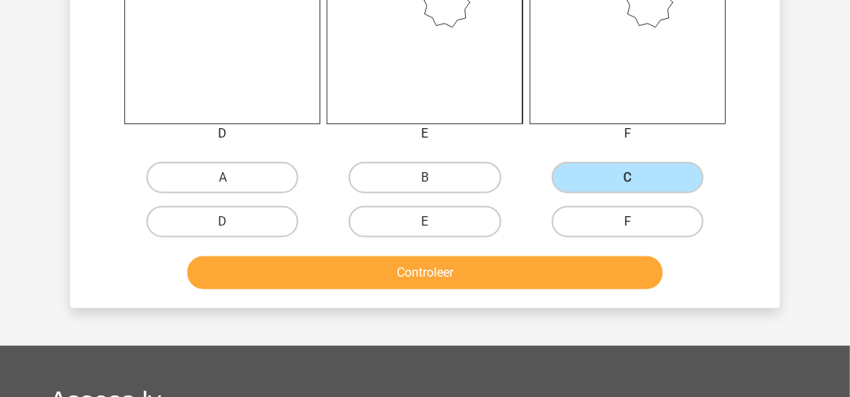
click at [645, 222] on label "F" at bounding box center [628, 221] width 152 height 31
click at [638, 222] on input "F" at bounding box center [632, 227] width 10 height 10
radio input "true"
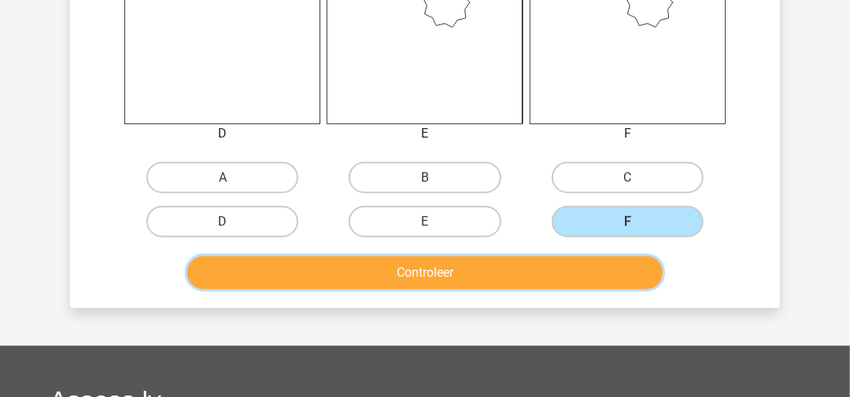
click at [638, 277] on button "Controleer" at bounding box center [425, 273] width 476 height 33
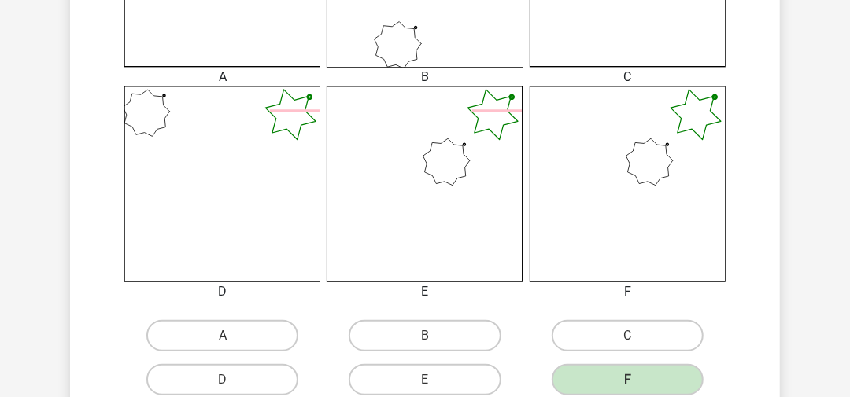
scroll to position [945, 0]
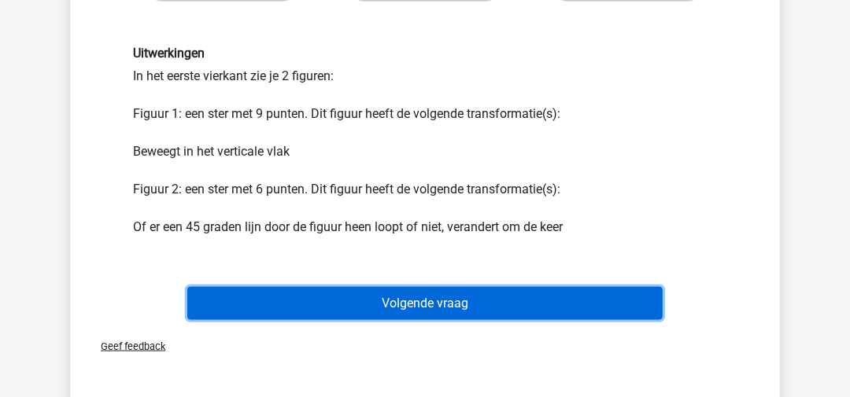
click at [641, 314] on button "Volgende vraag" at bounding box center [425, 303] width 476 height 33
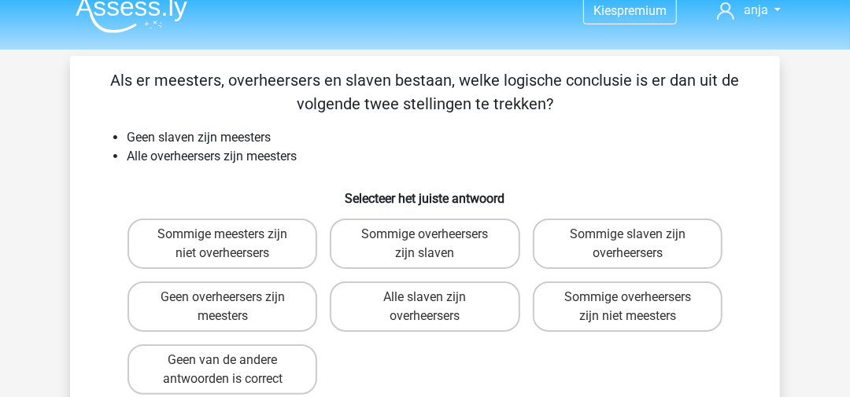
scroll to position [0, 0]
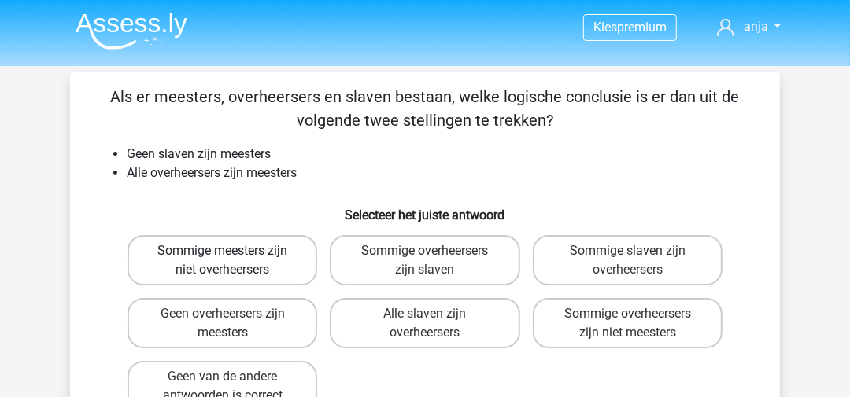
click at [291, 237] on label "Sommige meesters zijn niet overheersers" at bounding box center [223, 260] width 190 height 50
click at [233, 251] on input "Sommige meesters zijn niet overheersers" at bounding box center [228, 256] width 10 height 10
radio input "true"
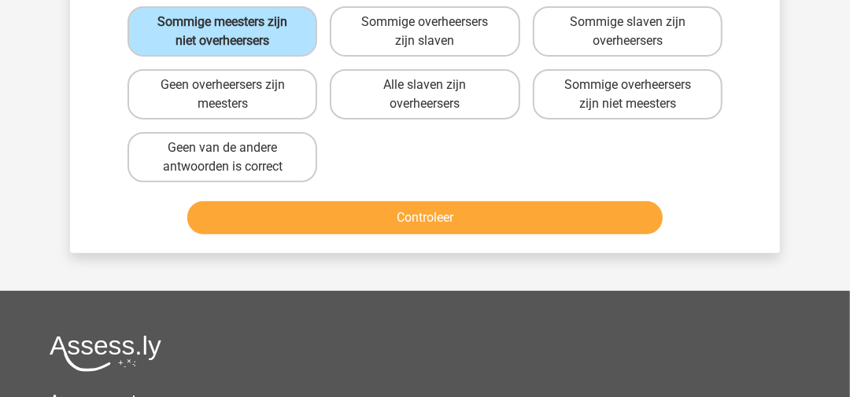
scroll to position [235, 0]
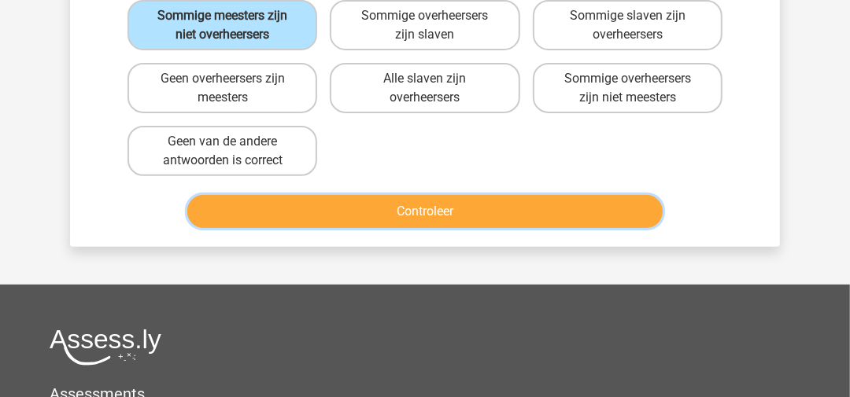
click at [323, 224] on button "Controleer" at bounding box center [425, 211] width 476 height 33
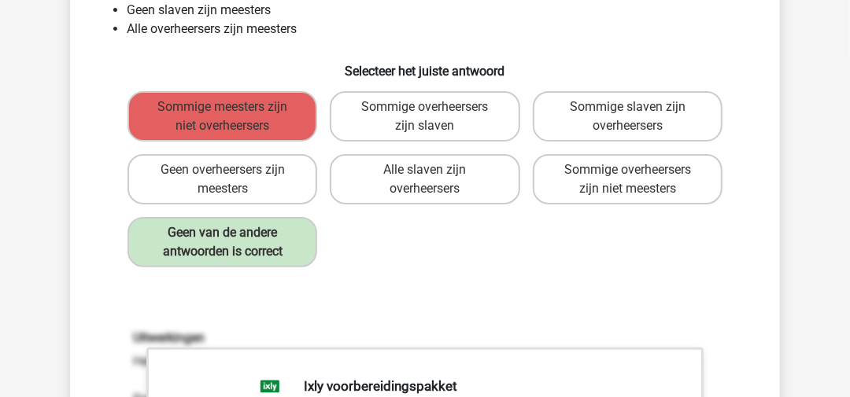
scroll to position [79, 0]
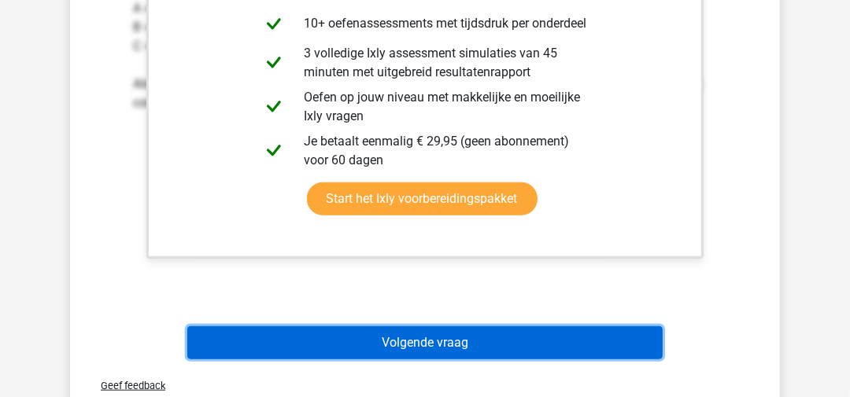
click at [459, 336] on button "Volgende vraag" at bounding box center [425, 343] width 476 height 33
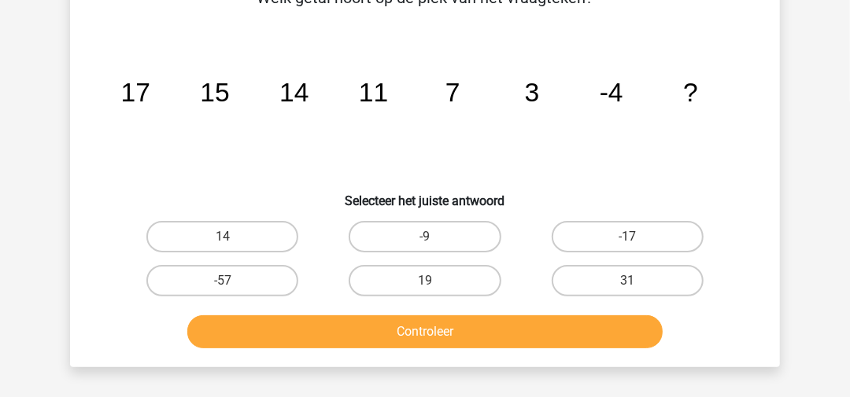
scroll to position [72, 0]
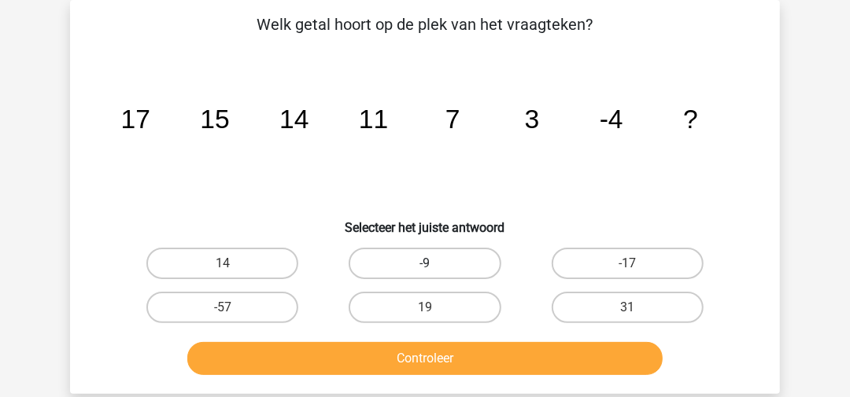
click at [486, 253] on label "-9" at bounding box center [425, 263] width 152 height 31
click at [435, 264] on input "-9" at bounding box center [430, 269] width 10 height 10
radio input "true"
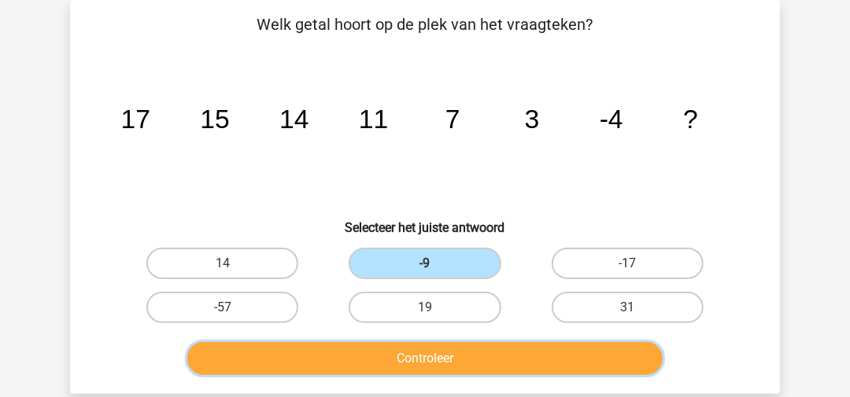
click at [472, 347] on button "Controleer" at bounding box center [425, 358] width 476 height 33
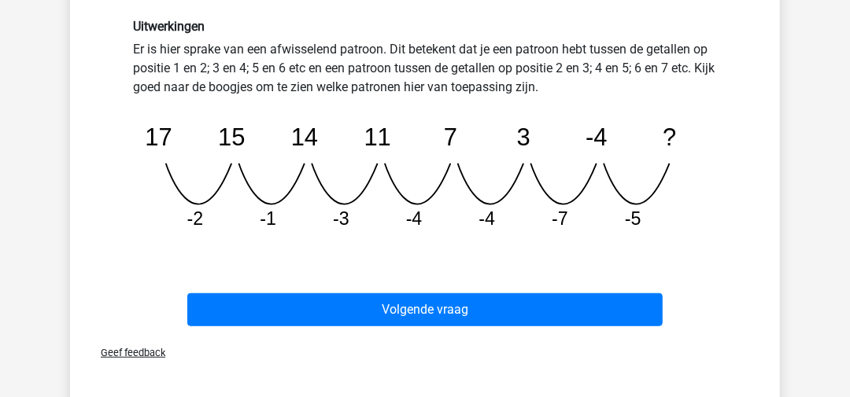
scroll to position [422, 0]
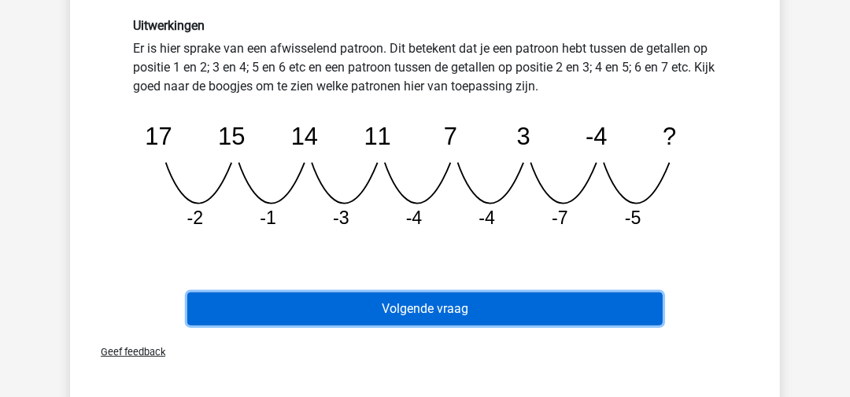
drag, startPoint x: 465, startPoint y: 301, endPoint x: 406, endPoint y: 309, distance: 59.7
click at [406, 309] on button "Volgende vraag" at bounding box center [425, 309] width 476 height 33
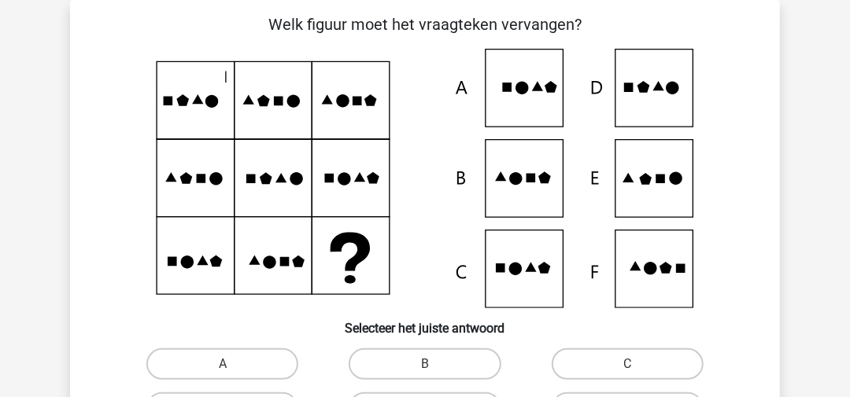
scroll to position [142, 0]
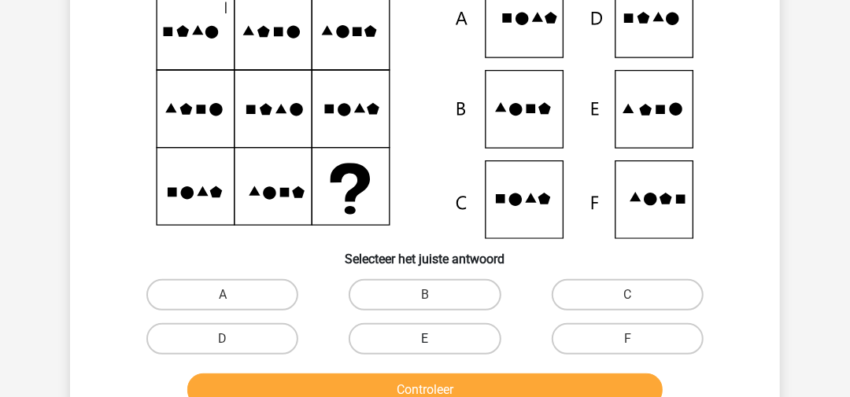
click at [430, 338] on label "E" at bounding box center [425, 339] width 152 height 31
click at [430, 339] on input "E" at bounding box center [430, 344] width 10 height 10
radio input "true"
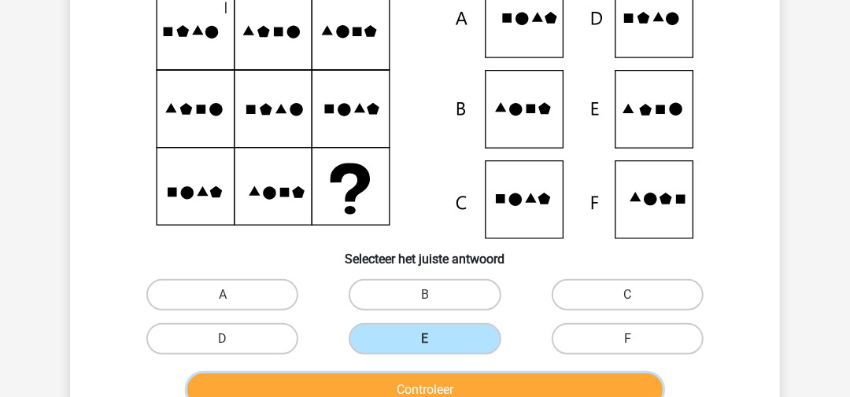
click at [422, 383] on button "Controleer" at bounding box center [425, 390] width 476 height 33
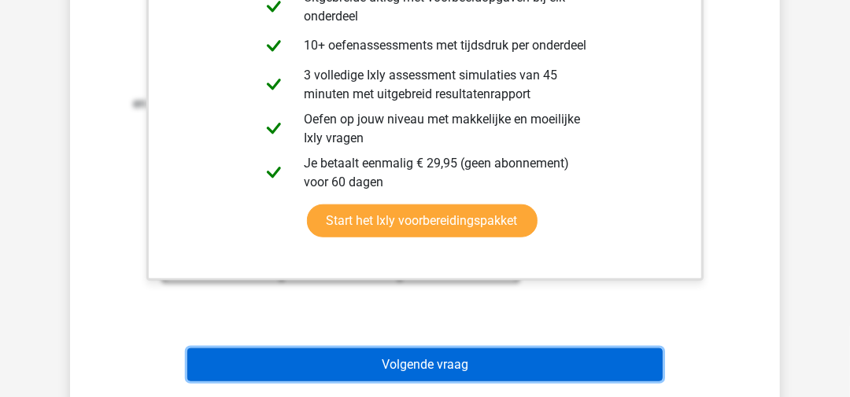
click at [431, 351] on button "Volgende vraag" at bounding box center [425, 365] width 476 height 33
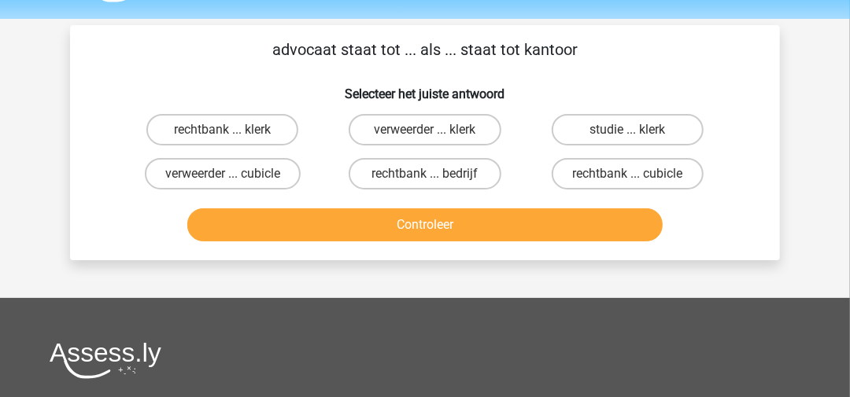
scroll to position [48, 0]
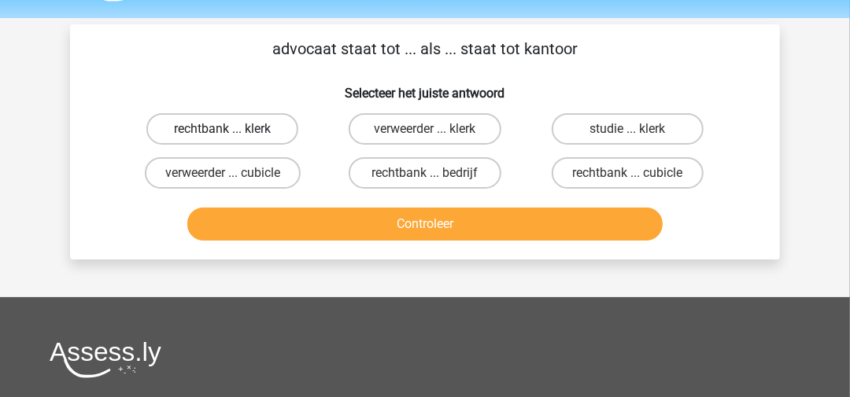
click at [275, 126] on label "rechtbank ... klerk" at bounding box center [222, 128] width 152 height 31
click at [233, 129] on input "rechtbank ... klerk" at bounding box center [228, 134] width 10 height 10
radio input "true"
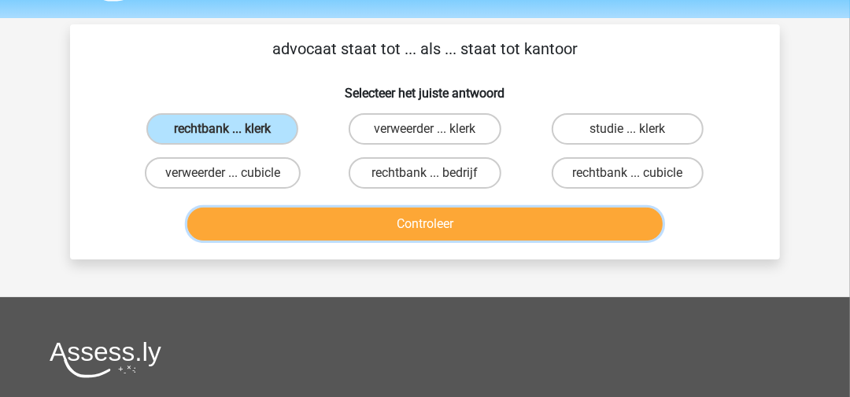
click at [301, 217] on button "Controleer" at bounding box center [425, 224] width 476 height 33
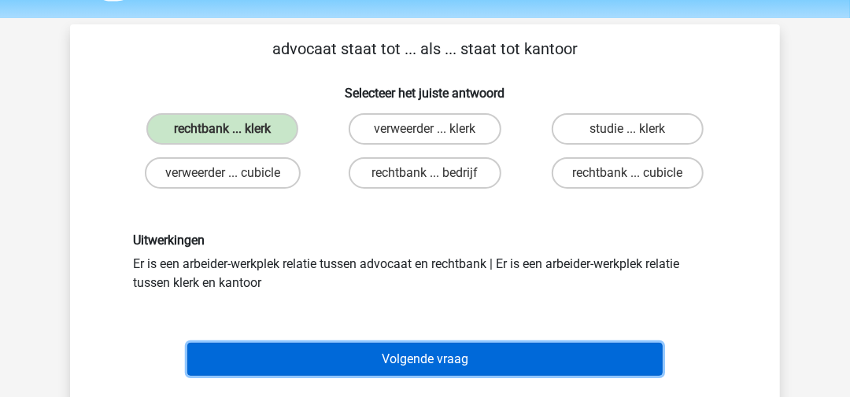
click at [405, 354] on button "Volgende vraag" at bounding box center [425, 359] width 476 height 33
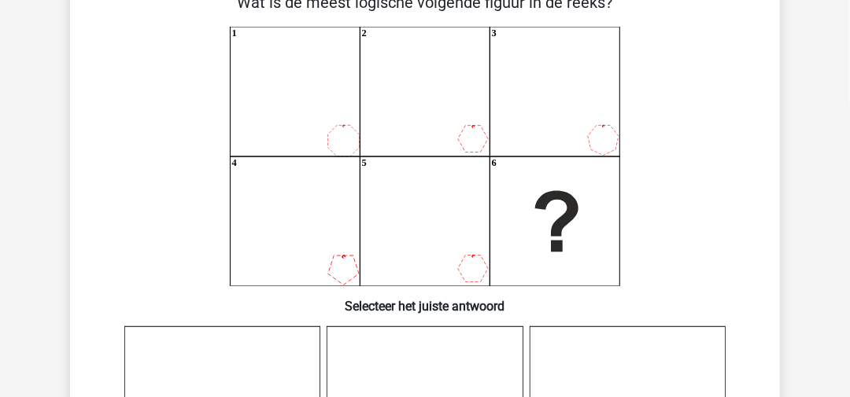
scroll to position [72, 0]
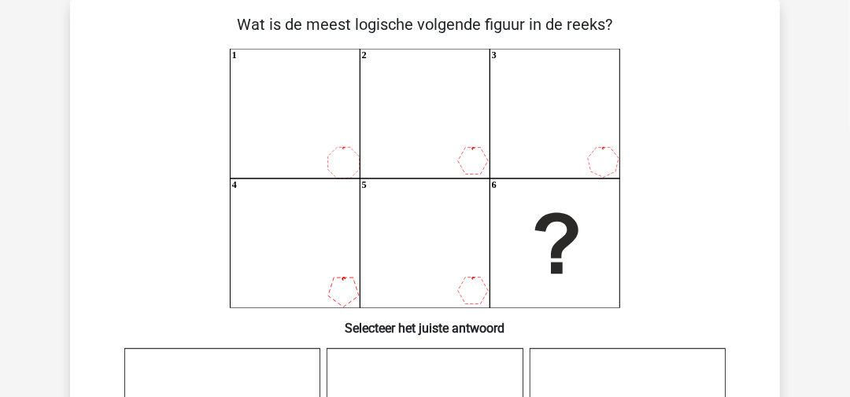
click at [327, 147] on icon "1 2 3 4 5 6" at bounding box center [425, 179] width 634 height 260
click at [438, 97] on icon "1 2 3 4 5 6" at bounding box center [425, 179] width 634 height 260
drag, startPoint x: 438, startPoint y: 97, endPoint x: 531, endPoint y: 121, distance: 96.0
click at [531, 121] on icon "1 2 3 4 5 6" at bounding box center [425, 179] width 634 height 260
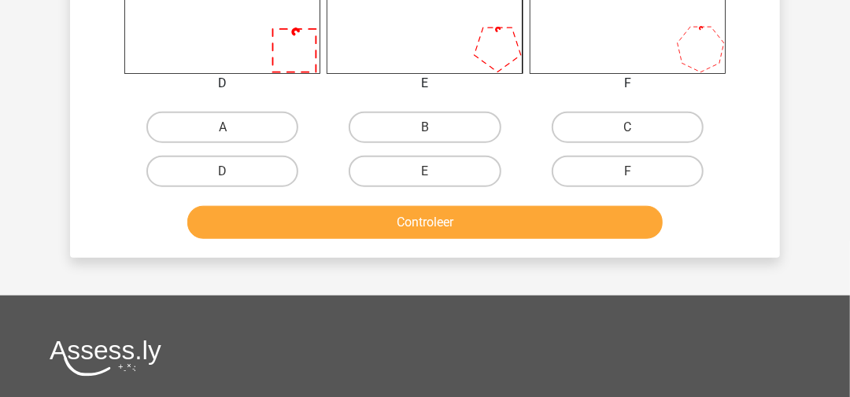
scroll to position [787, 0]
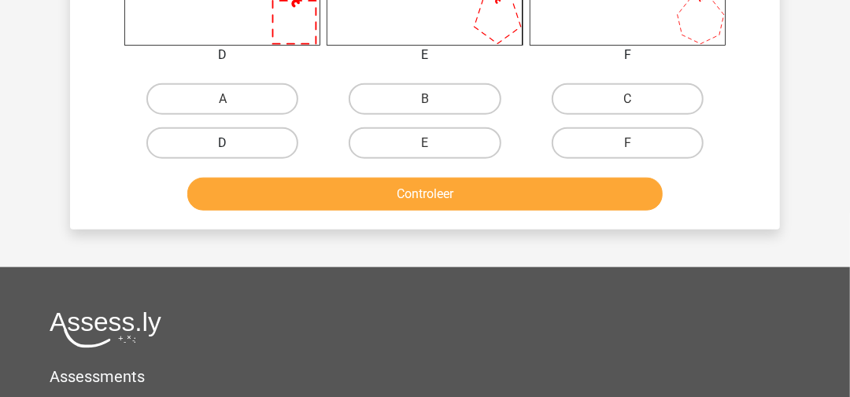
click at [292, 151] on label "D" at bounding box center [222, 143] width 152 height 31
click at [233, 151] on input "D" at bounding box center [228, 148] width 10 height 10
radio input "true"
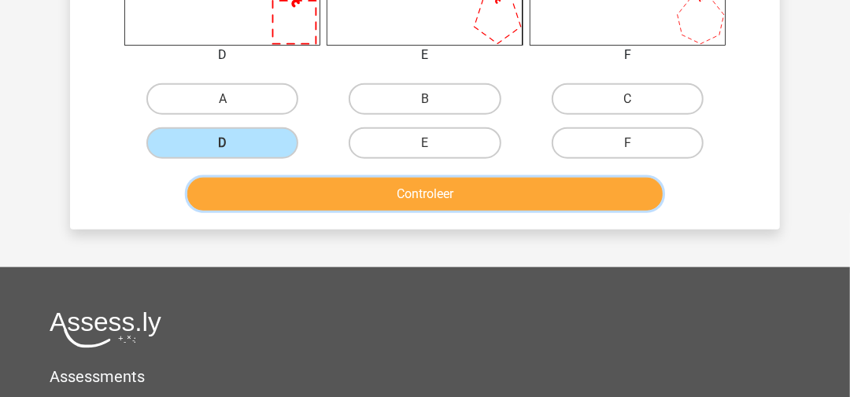
click at [310, 190] on button "Controleer" at bounding box center [425, 194] width 476 height 33
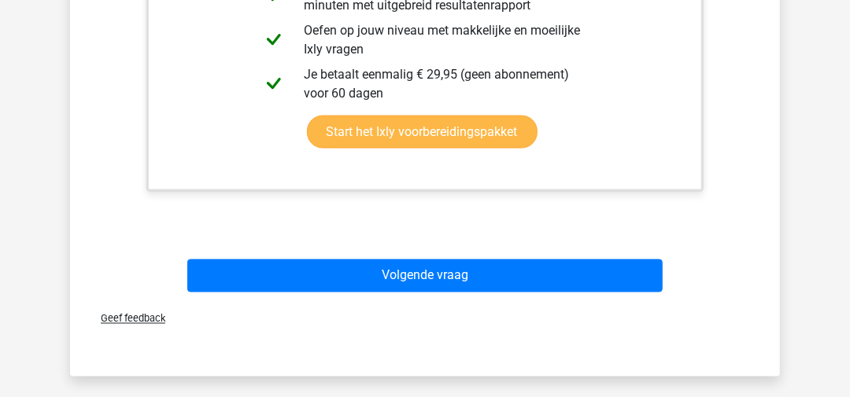
scroll to position [1180, 0]
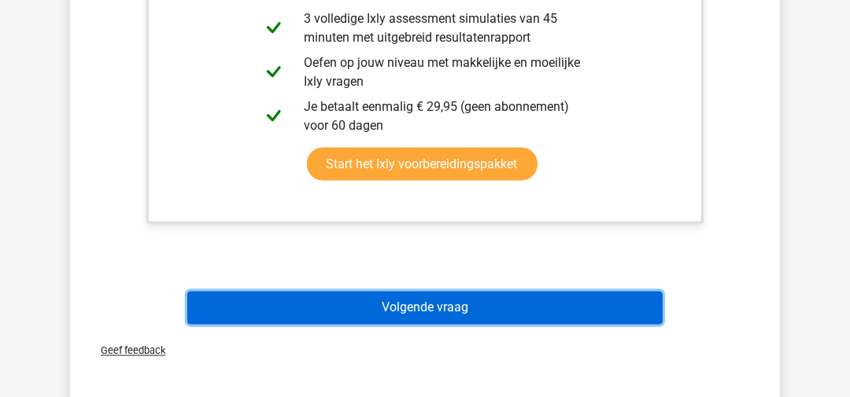
click at [497, 306] on button "Volgende vraag" at bounding box center [425, 308] width 476 height 33
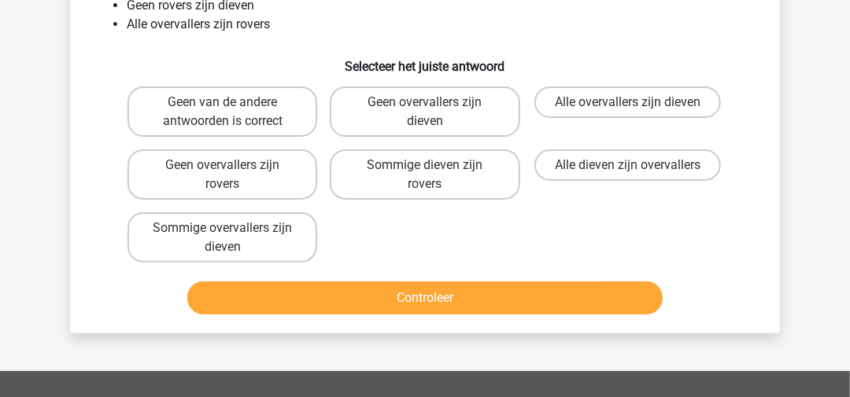
scroll to position [72, 0]
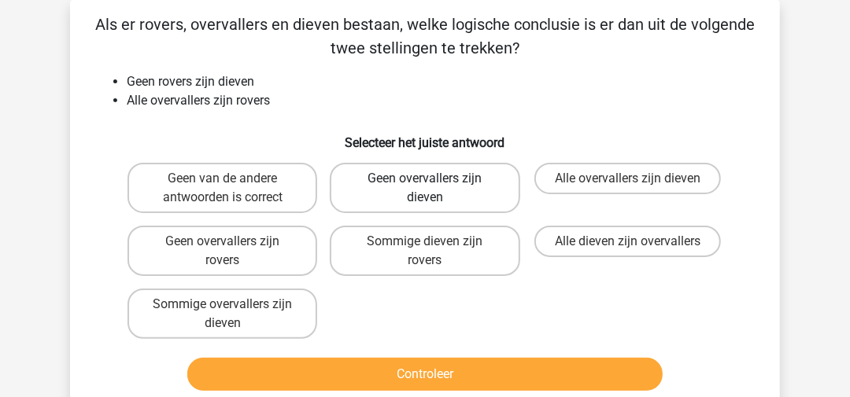
click at [419, 205] on label "Geen overvallers zijn dieven" at bounding box center [425, 188] width 190 height 50
click at [425, 189] on input "Geen overvallers zijn dieven" at bounding box center [430, 184] width 10 height 10
radio input "true"
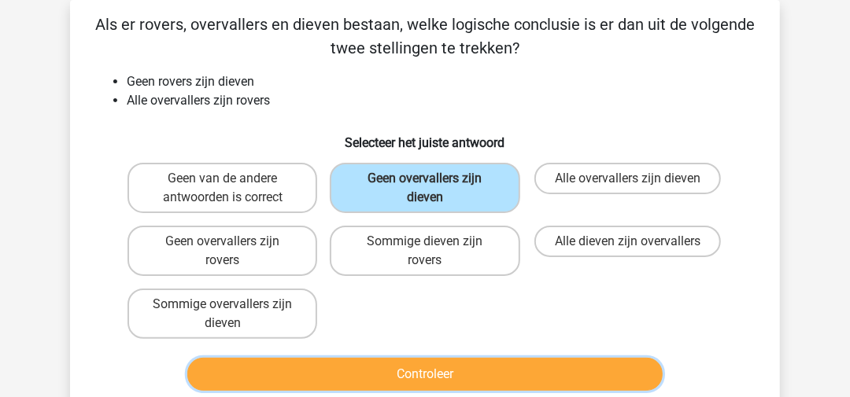
click at [388, 373] on button "Controleer" at bounding box center [425, 374] width 476 height 33
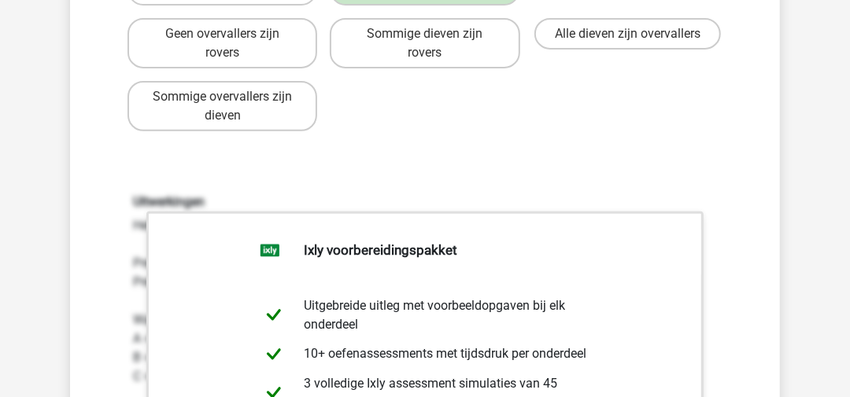
scroll to position [308, 0]
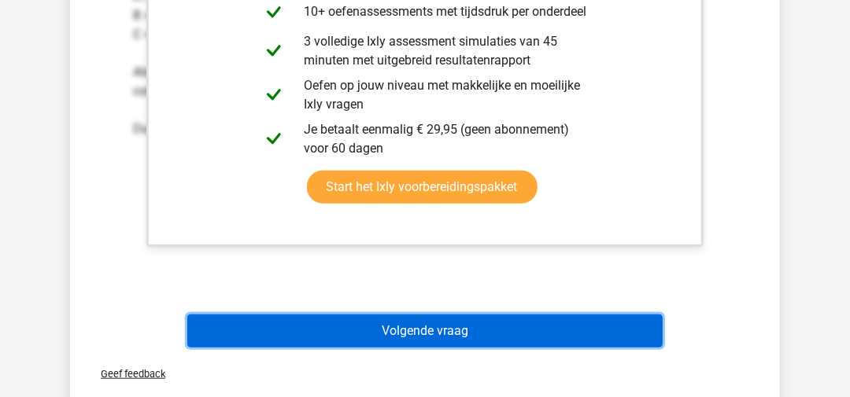
click at [414, 336] on button "Volgende vraag" at bounding box center [425, 331] width 476 height 33
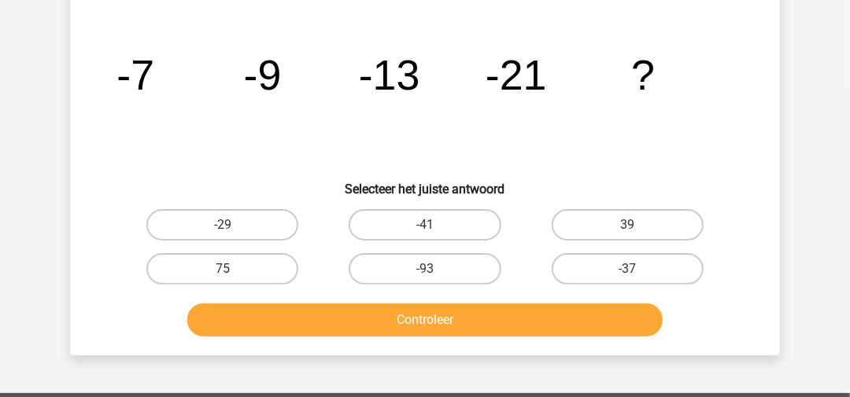
scroll to position [72, 0]
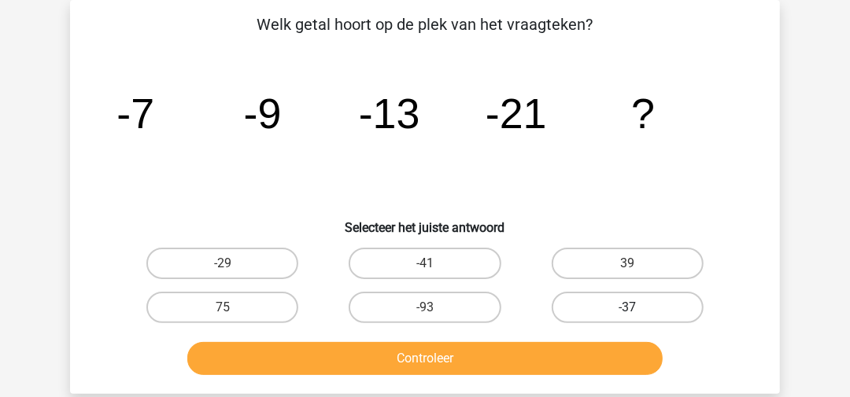
click at [661, 312] on label "-37" at bounding box center [628, 307] width 152 height 31
click at [638, 312] on input "-37" at bounding box center [632, 313] width 10 height 10
radio input "true"
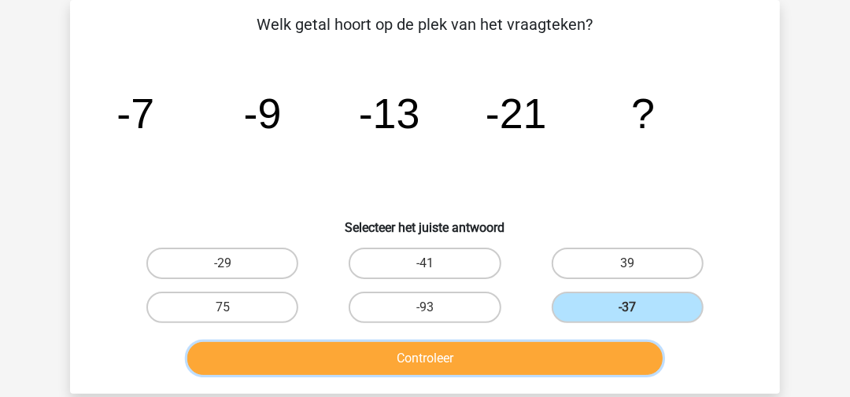
click at [575, 362] on button "Controleer" at bounding box center [425, 358] width 476 height 33
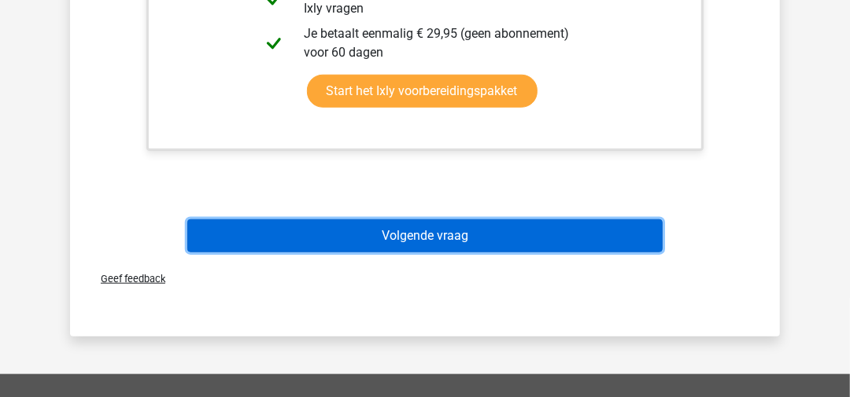
click at [496, 247] on button "Volgende vraag" at bounding box center [425, 236] width 476 height 33
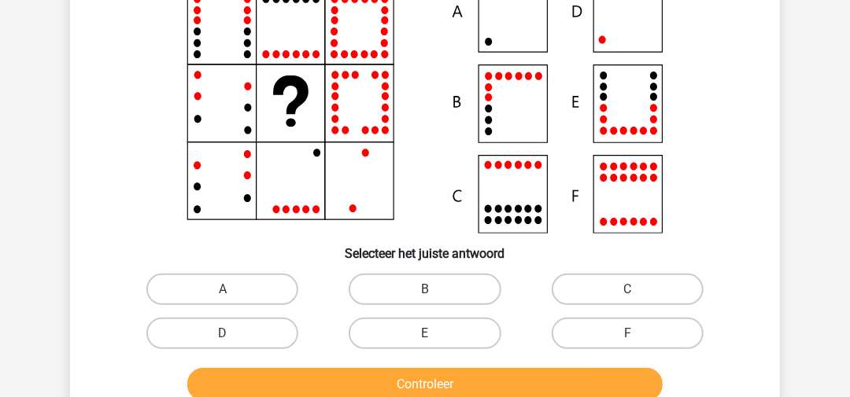
scroll to position [166, 0]
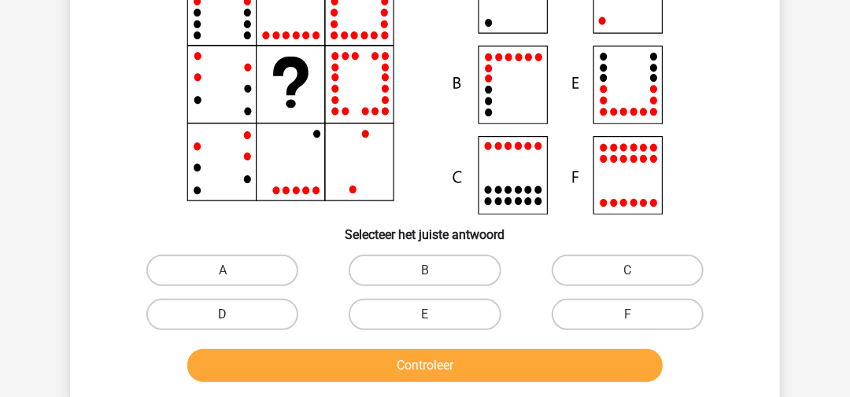
click at [261, 314] on label "D" at bounding box center [222, 314] width 152 height 31
click at [233, 315] on input "D" at bounding box center [228, 320] width 10 height 10
radio input "true"
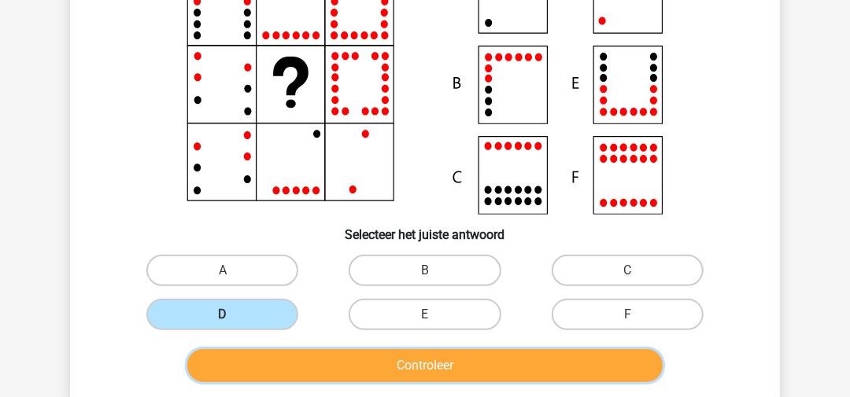
click at [352, 358] on button "Controleer" at bounding box center [425, 365] width 476 height 33
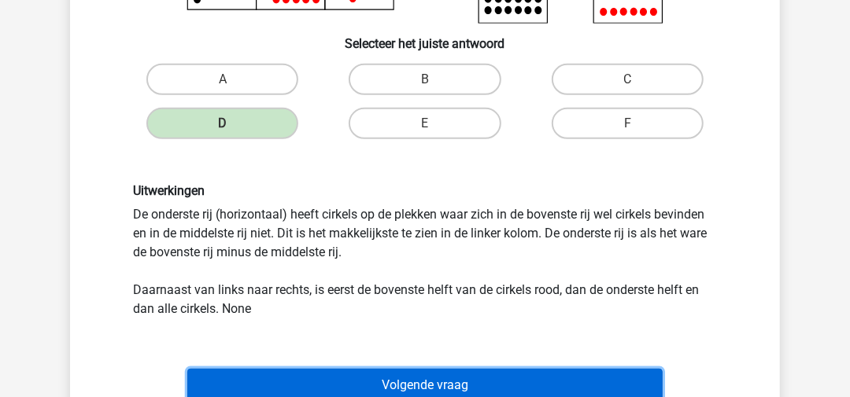
click at [346, 373] on button "Volgende vraag" at bounding box center [425, 385] width 476 height 33
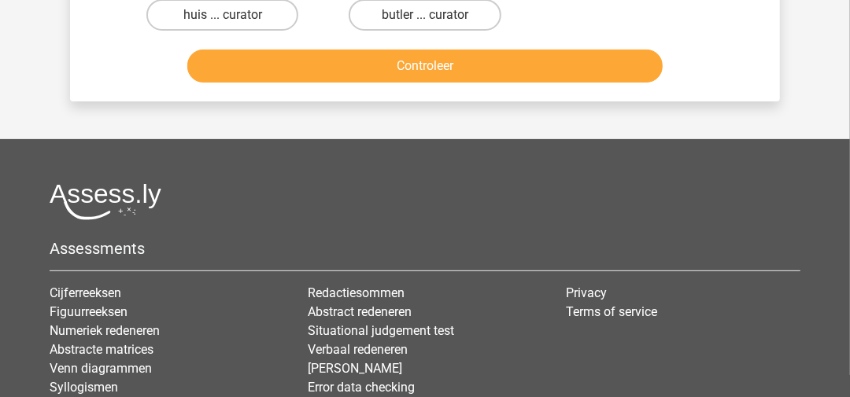
scroll to position [72, 0]
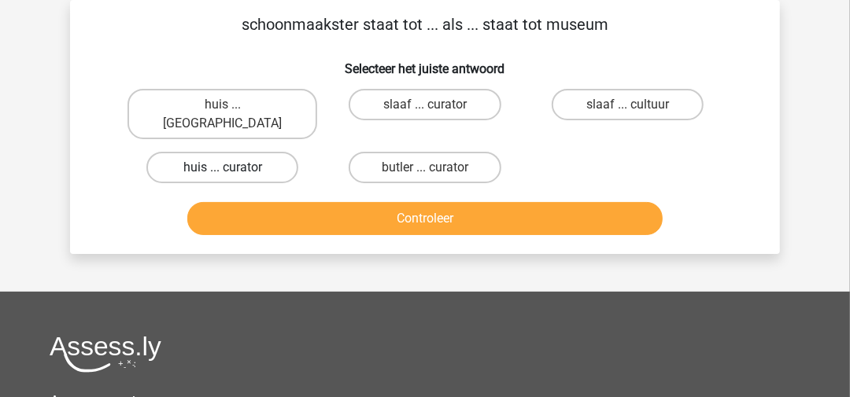
click at [249, 160] on label "huis ... curator" at bounding box center [222, 167] width 152 height 31
click at [233, 168] on input "huis ... curator" at bounding box center [228, 173] width 10 height 10
radio input "true"
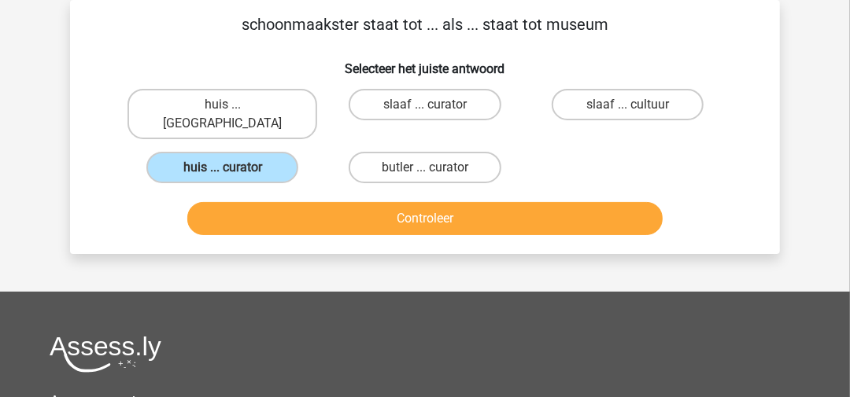
click at [282, 190] on div "Controleer" at bounding box center [425, 216] width 660 height 52
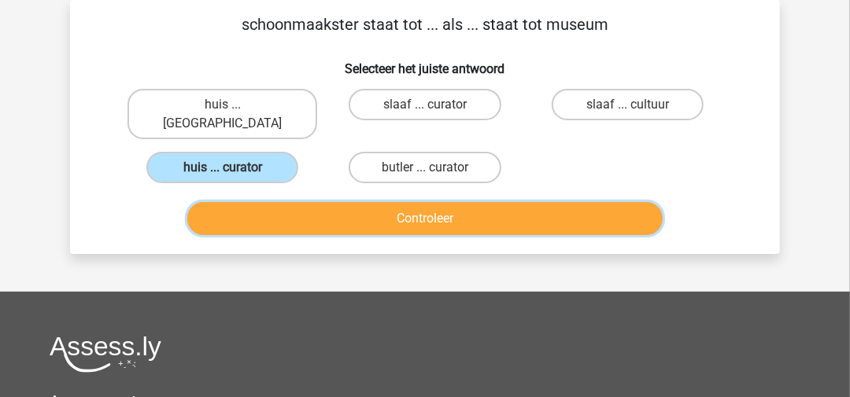
click at [287, 202] on button "Controleer" at bounding box center [425, 218] width 476 height 33
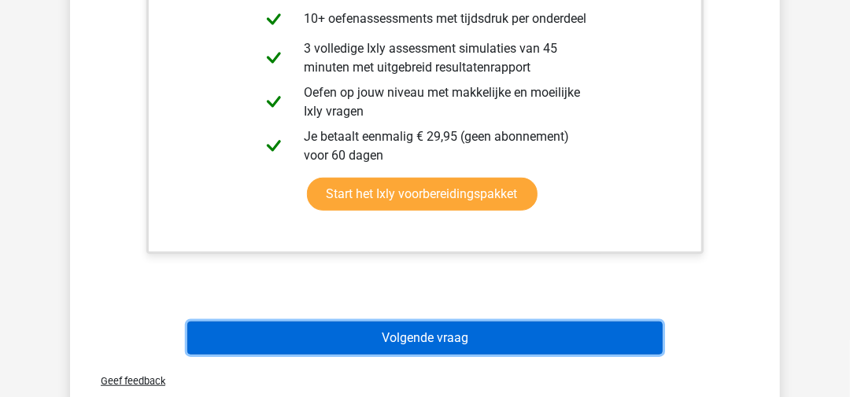
click at [369, 322] on button "Volgende vraag" at bounding box center [425, 338] width 476 height 33
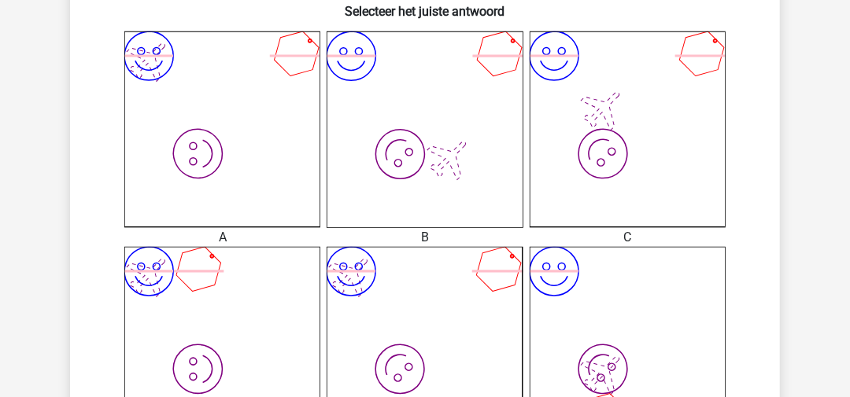
scroll to position [394, 0]
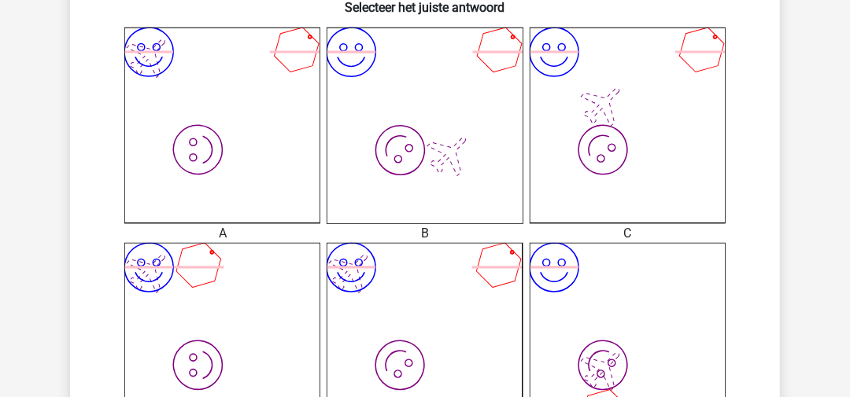
click at [195, 279] on icon "image/svg+xml image/svg+xml" at bounding box center [222, 341] width 196 height 196
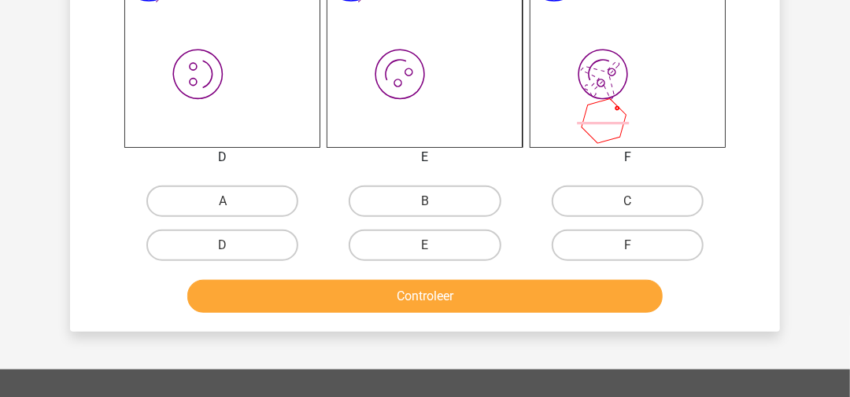
scroll to position [708, 0]
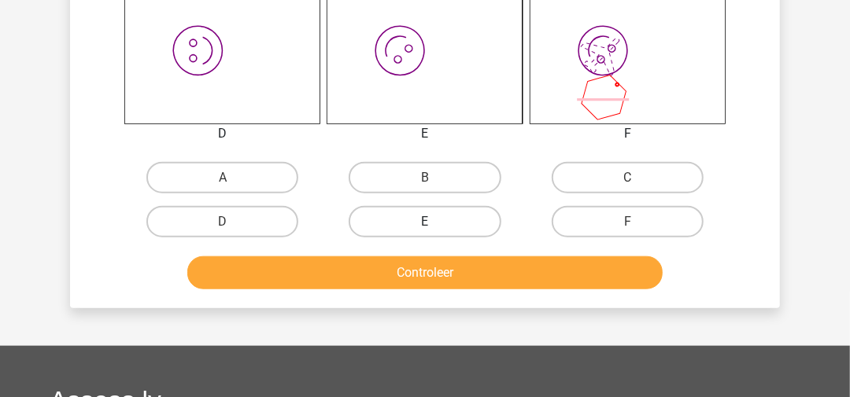
click at [446, 225] on label "E" at bounding box center [425, 221] width 152 height 31
click at [435, 225] on input "E" at bounding box center [430, 227] width 10 height 10
radio input "true"
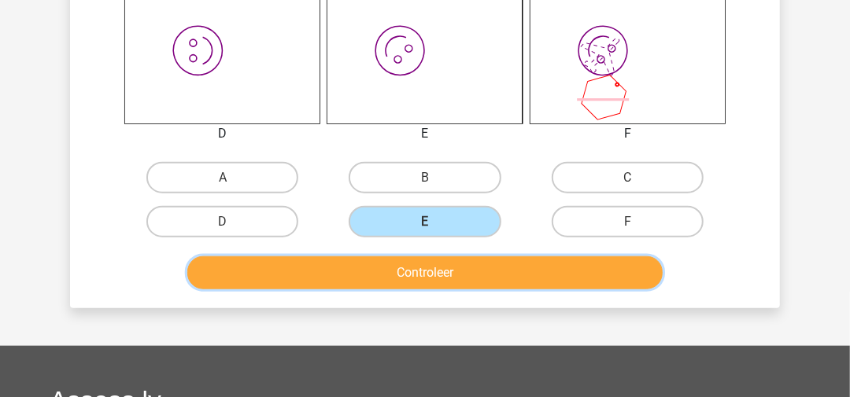
click at [435, 265] on button "Controleer" at bounding box center [425, 273] width 476 height 33
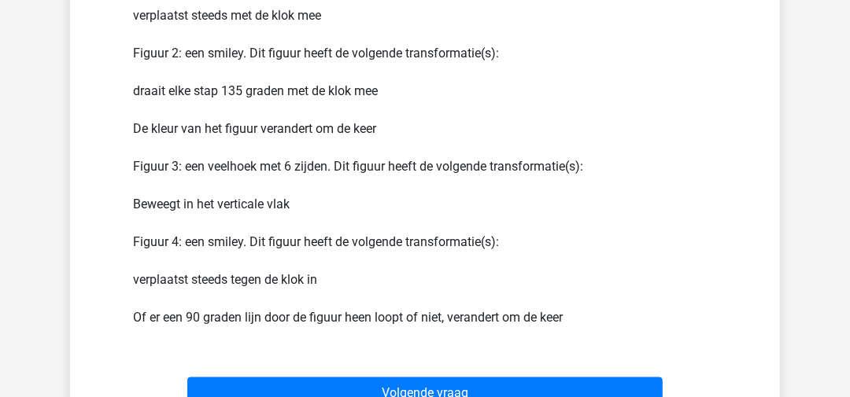
scroll to position [1102, 0]
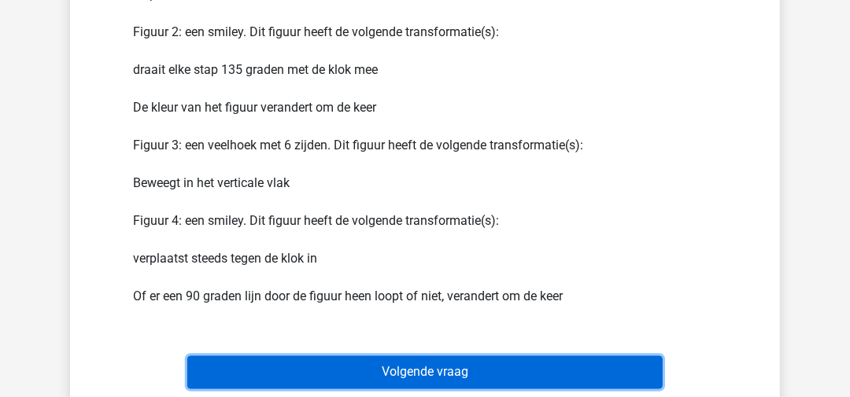
click at [439, 372] on button "Volgende vraag" at bounding box center [425, 373] width 476 height 33
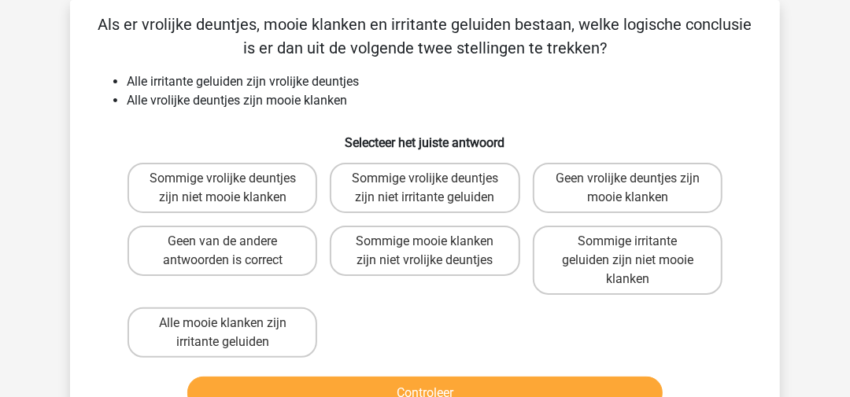
scroll to position [72, 0]
click at [423, 106] on li "Alle vrolijke deuntjes zijn mooie klanken" at bounding box center [441, 100] width 628 height 19
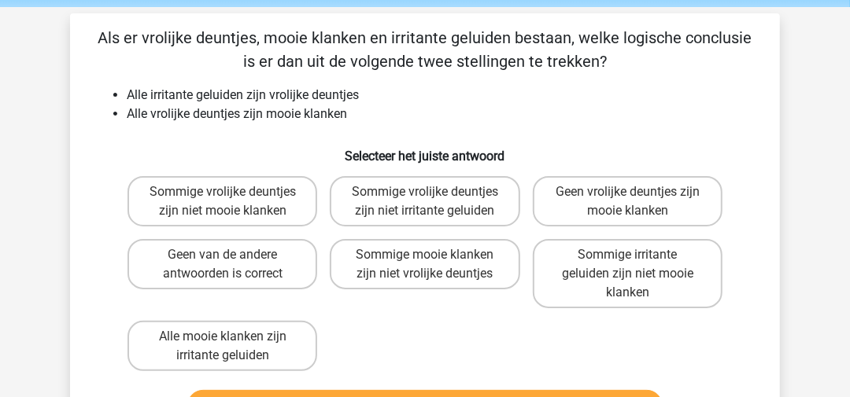
scroll to position [52, 0]
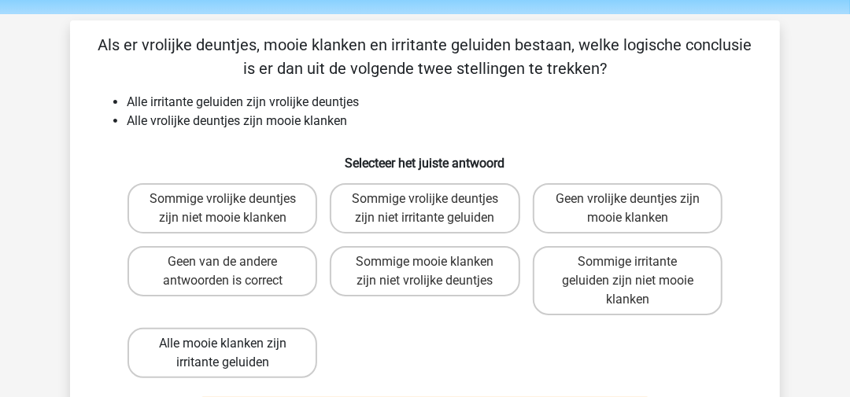
click at [262, 357] on label "Alle mooie klanken zijn irritante geluiden" at bounding box center [223, 353] width 190 height 50
click at [233, 354] on input "Alle mooie klanken zijn irritante geluiden" at bounding box center [228, 349] width 10 height 10
radio input "true"
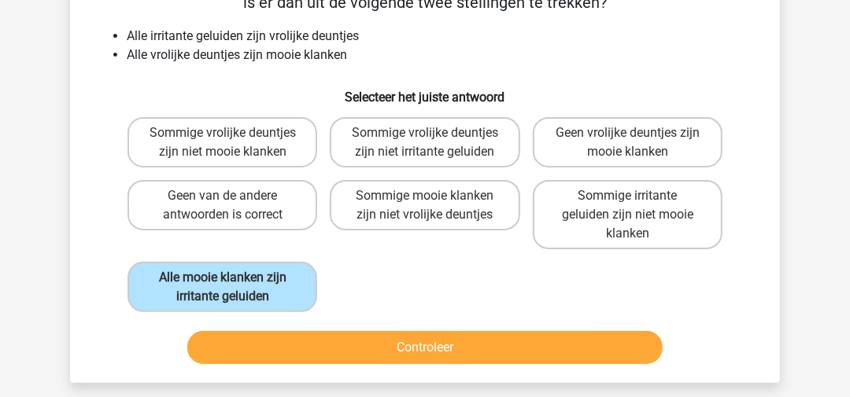
scroll to position [131, 0]
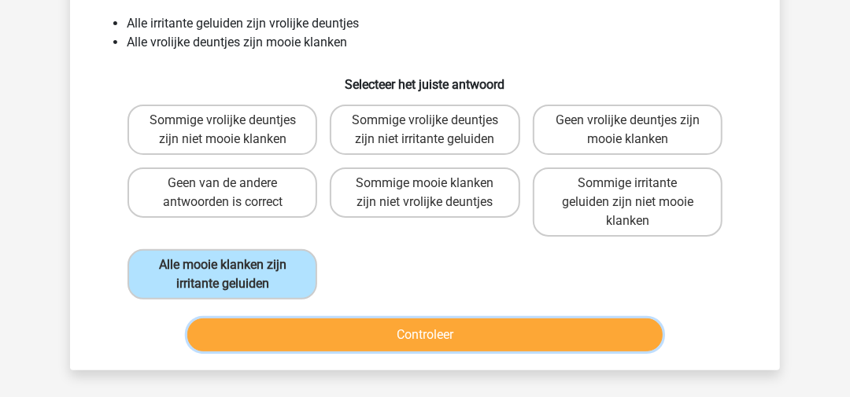
click at [364, 324] on button "Controleer" at bounding box center [425, 335] width 476 height 33
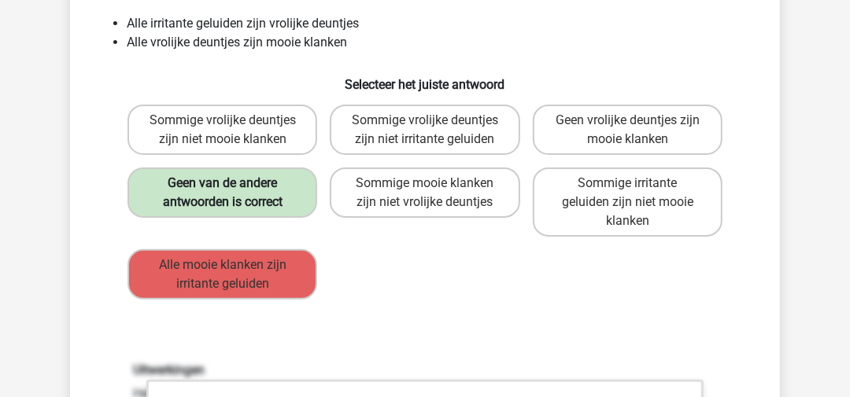
click at [242, 195] on label "Geen van de andere antwoorden is correct" at bounding box center [223, 193] width 190 height 50
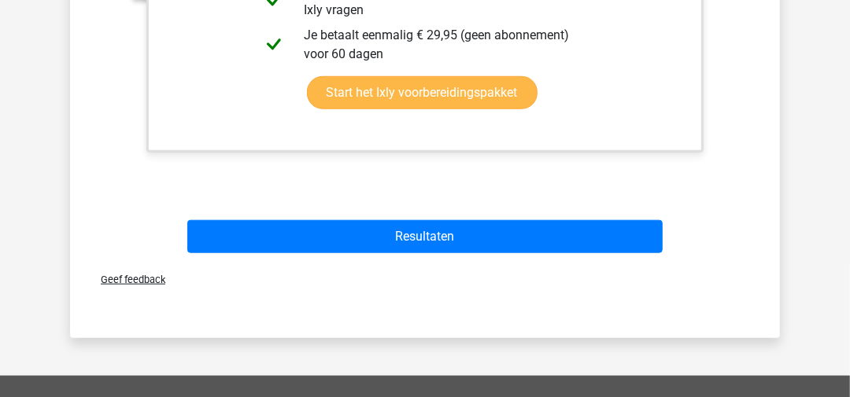
scroll to position [839, 0]
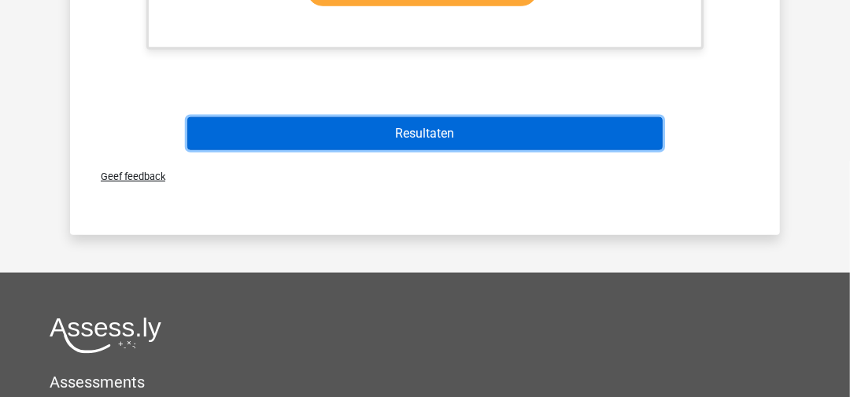
click at [478, 132] on button "Resultaten" at bounding box center [425, 133] width 476 height 33
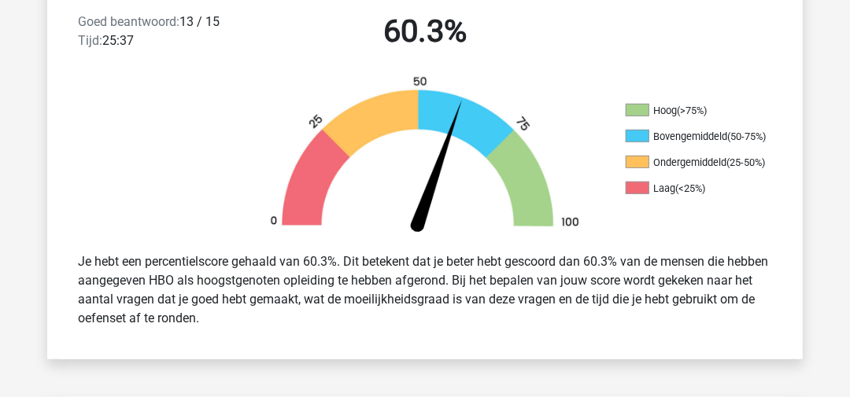
scroll to position [472, 0]
